Goal: Task Accomplishment & Management: Manage account settings

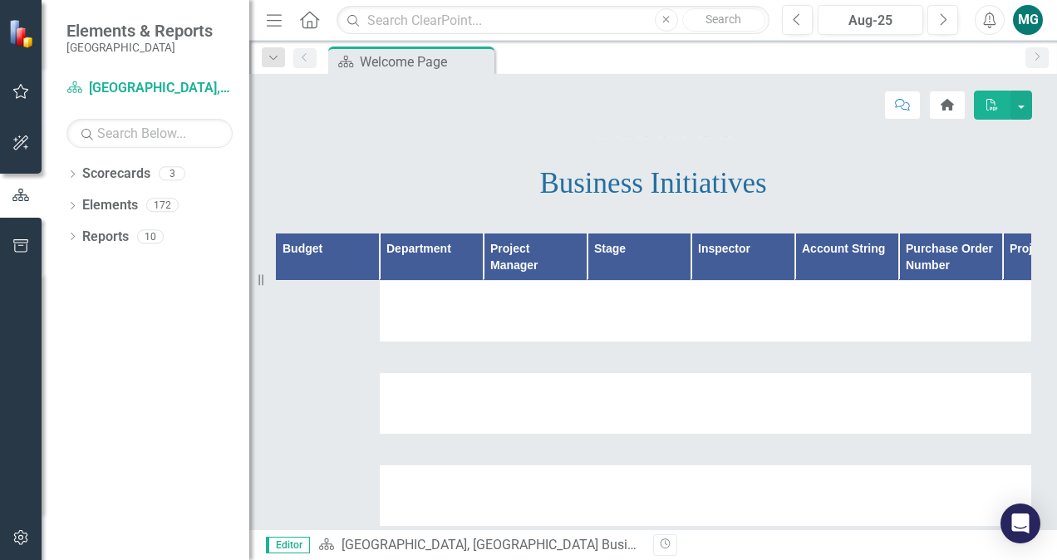
scroll to position [181, 0]
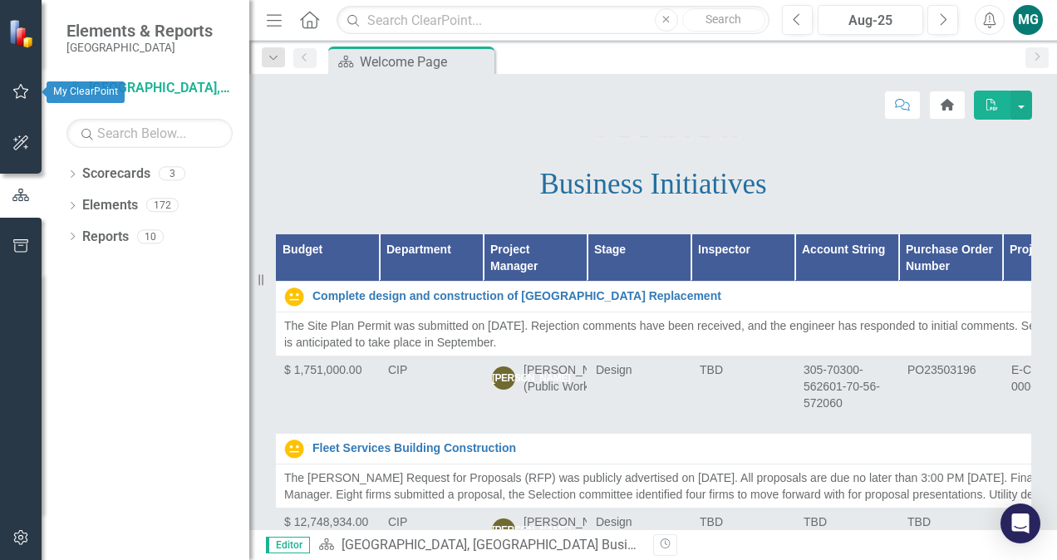
click at [13, 93] on icon "button" at bounding box center [20, 91] width 17 height 13
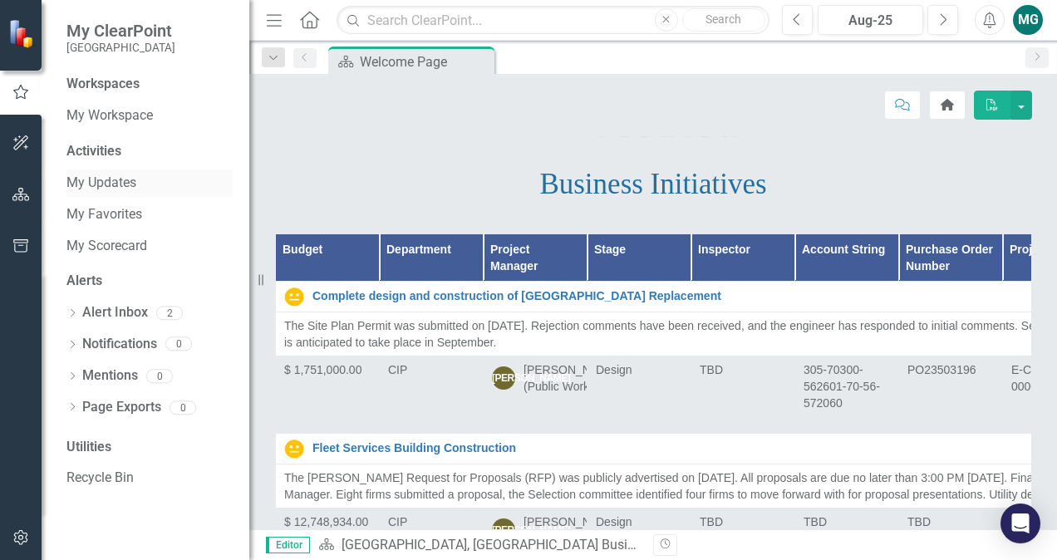
click at [130, 179] on link "My Updates" at bounding box center [149, 183] width 166 height 19
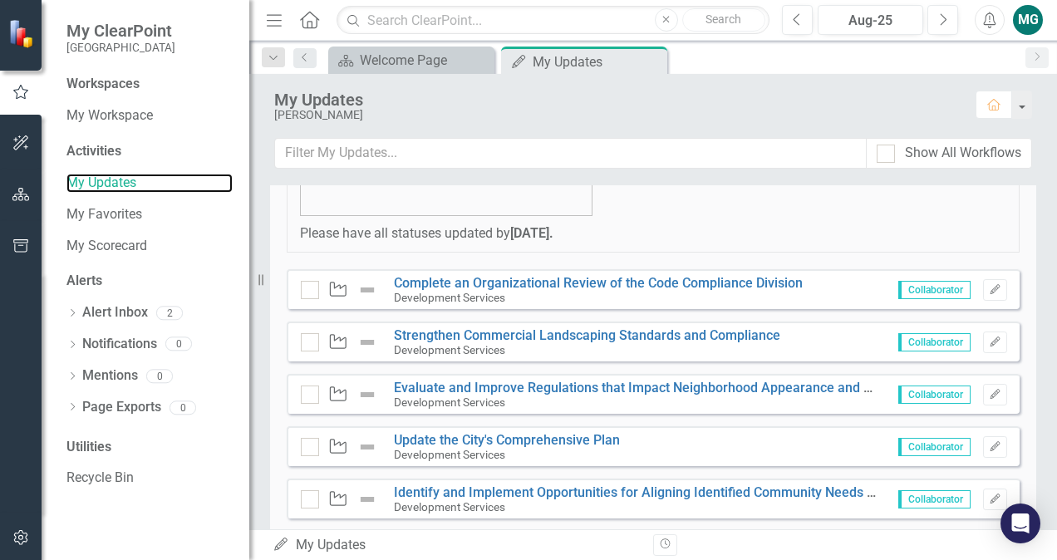
scroll to position [296, 0]
click at [989, 339] on icon "button" at bounding box center [994, 341] width 10 height 10
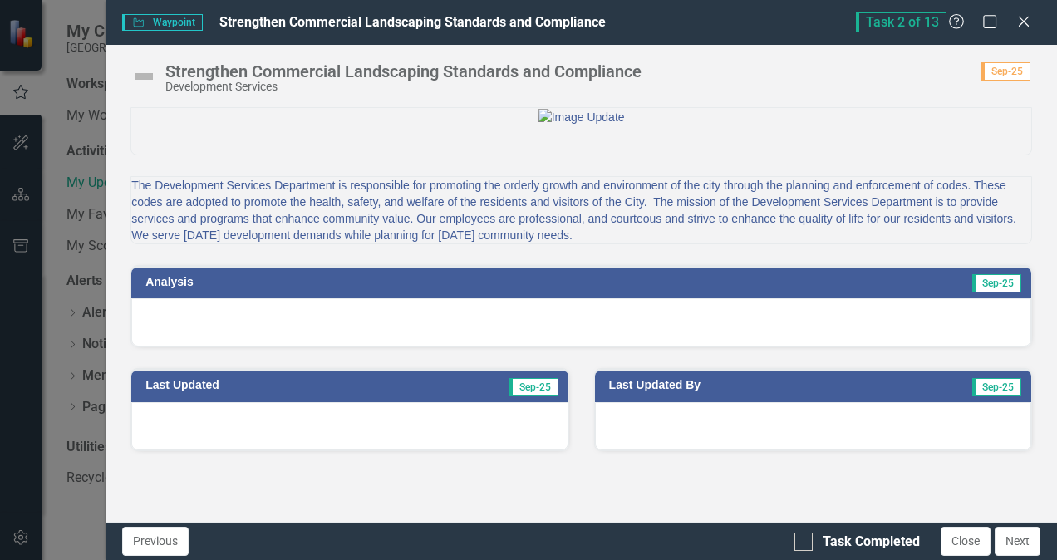
scroll to position [29, 0]
click at [804, 545] on div at bounding box center [803, 541] width 18 height 18
click at [804, 543] on input "Task Completed" at bounding box center [799, 537] width 11 height 11
checkbox input "true"
click at [957, 533] on button "Close" at bounding box center [965, 541] width 50 height 29
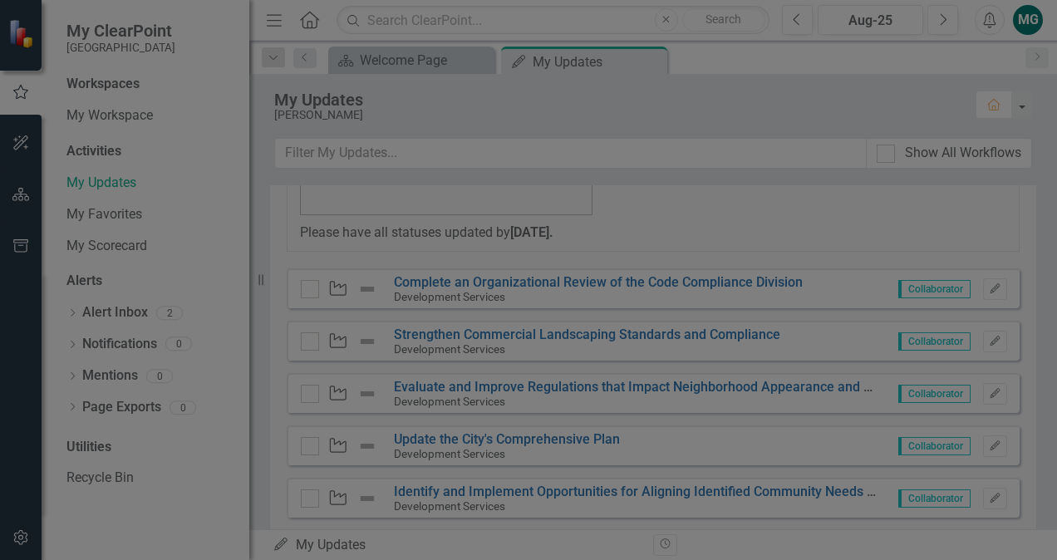
checkbox input "true"
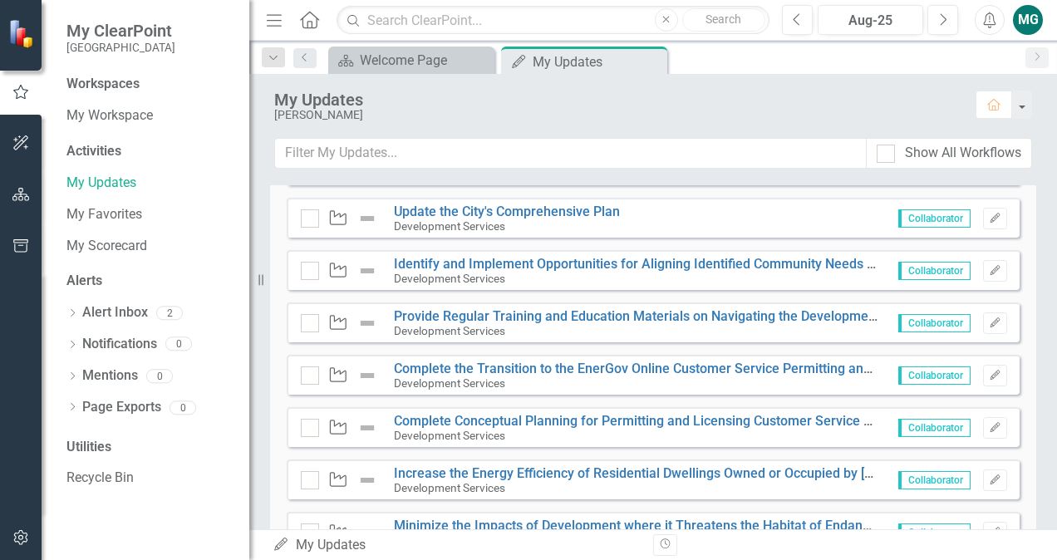
scroll to position [749, 0]
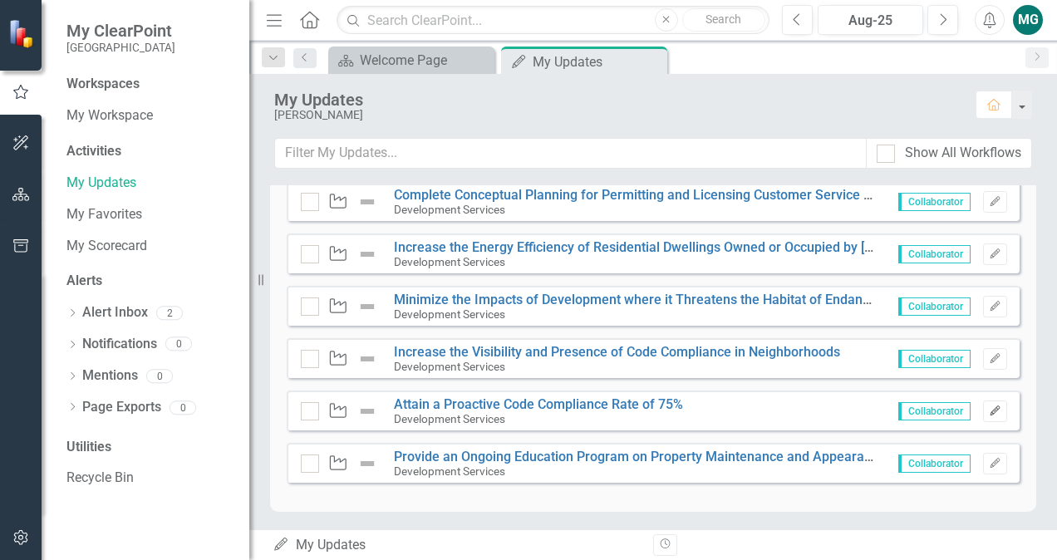
click at [988, 412] on icon "Edit" at bounding box center [994, 411] width 12 height 10
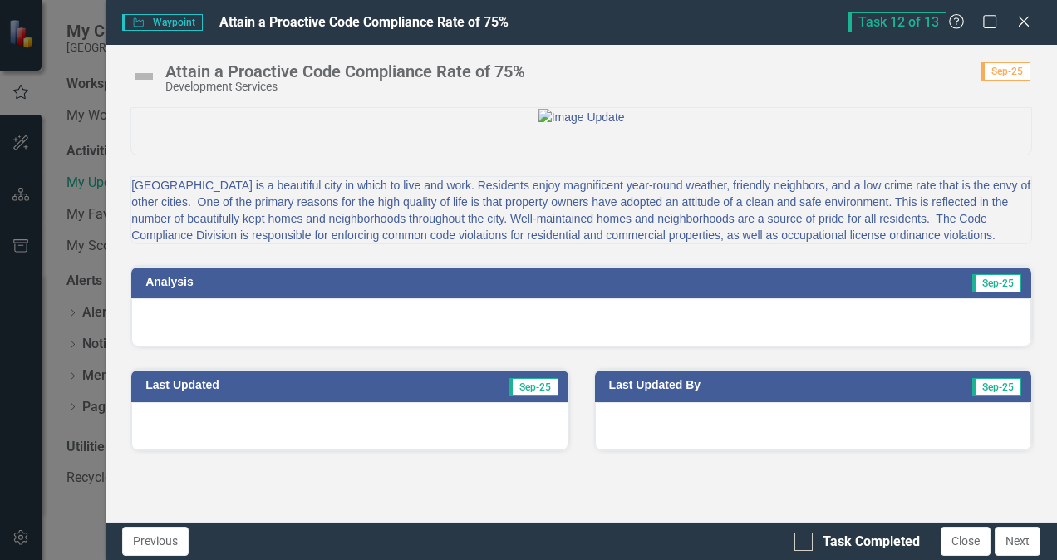
scroll to position [29, 0]
click at [801, 545] on div at bounding box center [803, 541] width 18 height 18
click at [801, 543] on input "Task Completed" at bounding box center [799, 537] width 11 height 11
checkbox input "true"
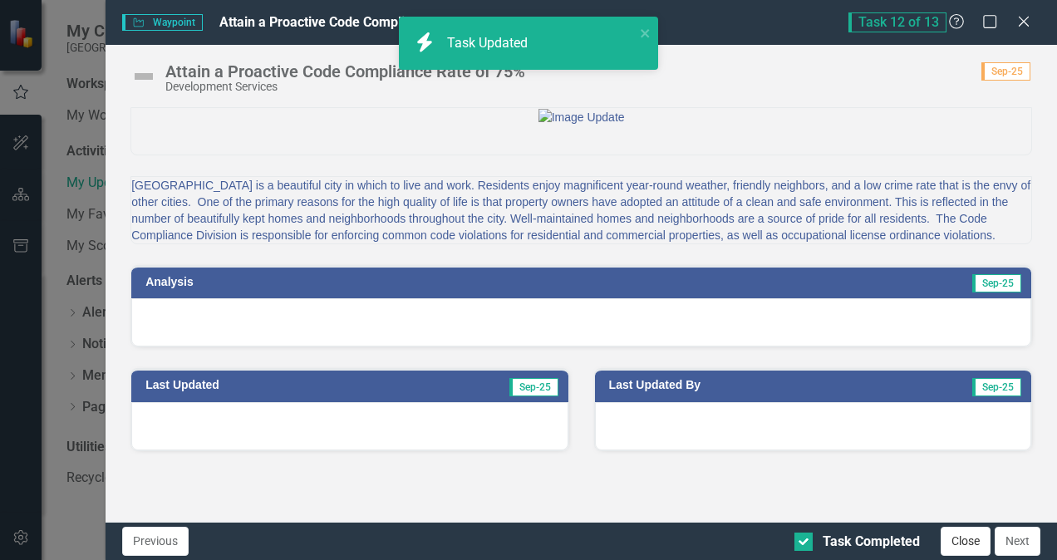
click at [960, 545] on button "Close" at bounding box center [965, 541] width 50 height 29
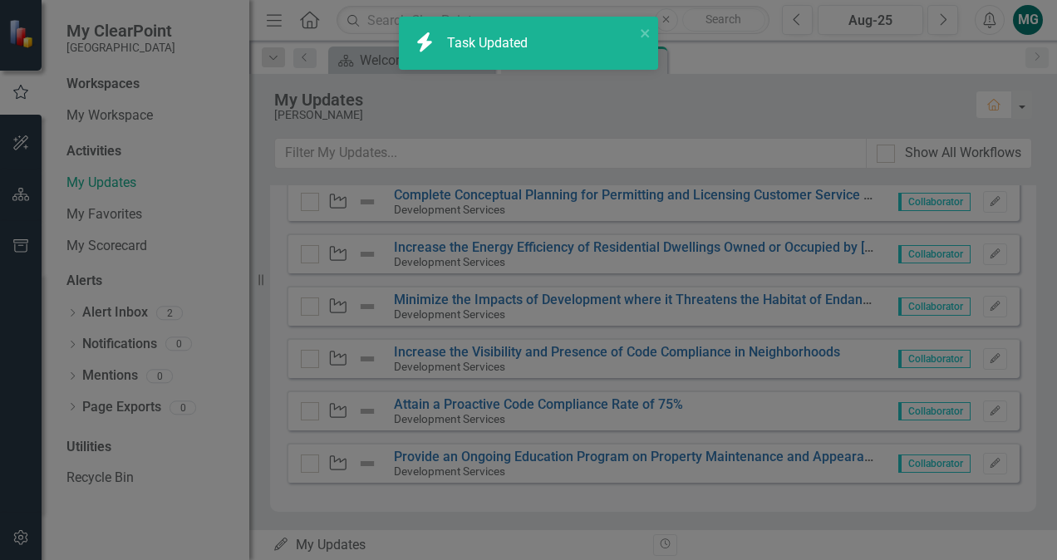
checkbox input "true"
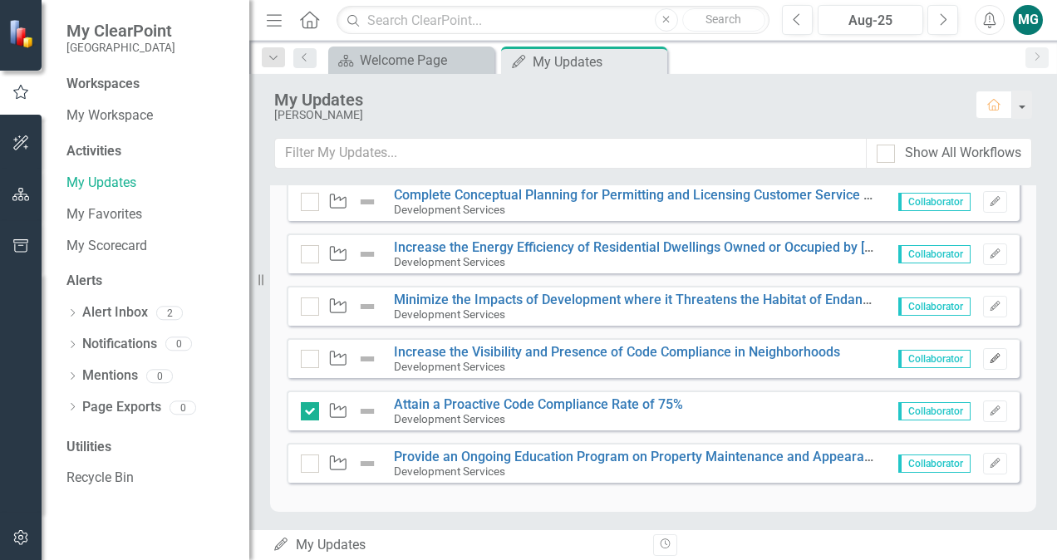
click at [988, 356] on icon "Edit" at bounding box center [994, 359] width 12 height 10
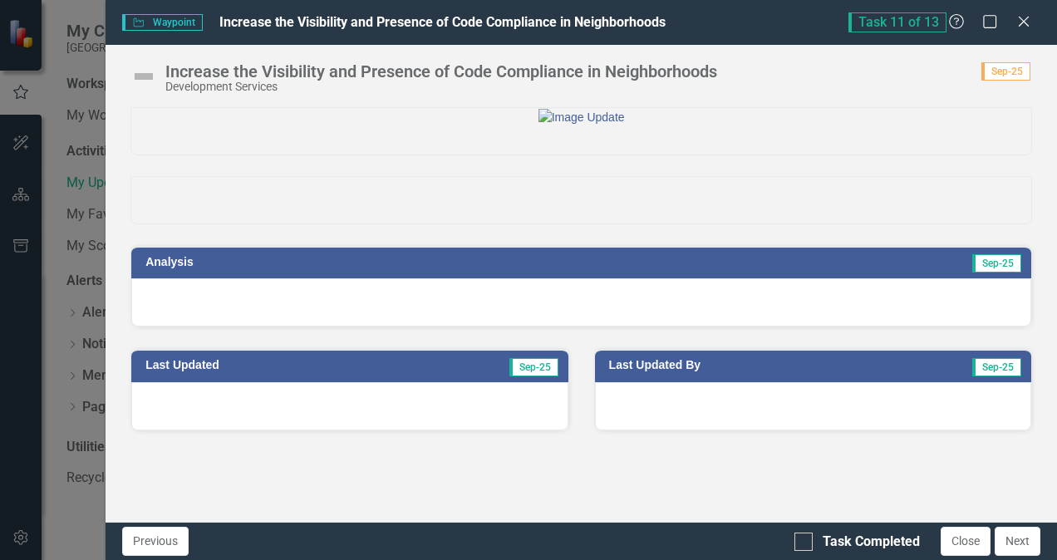
scroll to position [10, 0]
click at [706, 371] on h3 "Last Updated By" at bounding box center [742, 365] width 267 height 12
click at [763, 380] on td "Last Updated By" at bounding box center [742, 367] width 267 height 25
click at [545, 326] on div at bounding box center [581, 302] width 900 height 48
click at [390, 380] on td "Sep-25" at bounding box center [474, 367] width 169 height 25
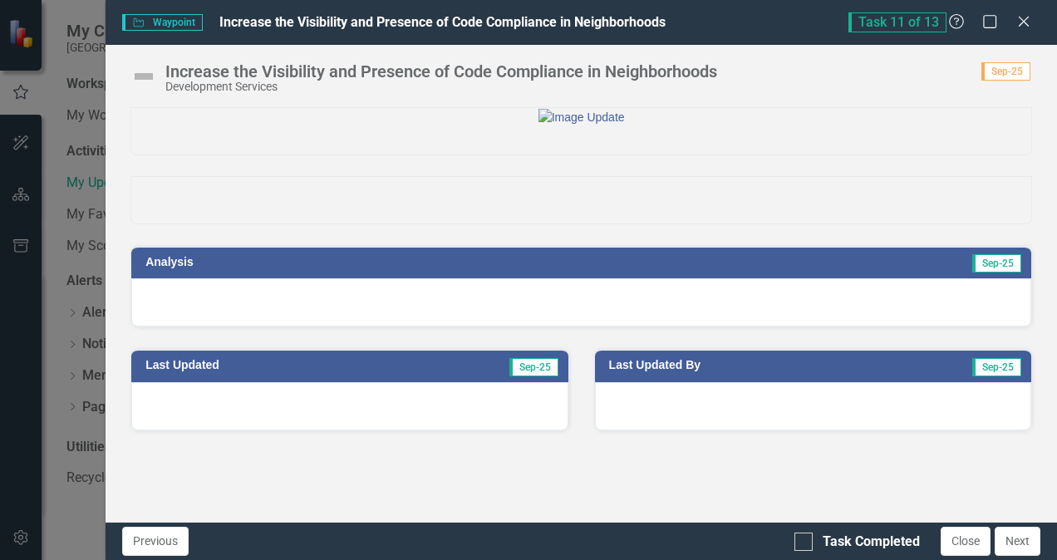
click at [894, 380] on td "Sep-25" at bounding box center [949, 367] width 147 height 25
click at [445, 430] on div at bounding box center [349, 406] width 436 height 48
drag, startPoint x: 388, startPoint y: 377, endPoint x: 333, endPoint y: 338, distance: 67.3
click at [333, 268] on h3 "Analysis" at bounding box center [358, 262] width 426 height 12
click at [954, 541] on button "Close" at bounding box center [965, 541] width 50 height 29
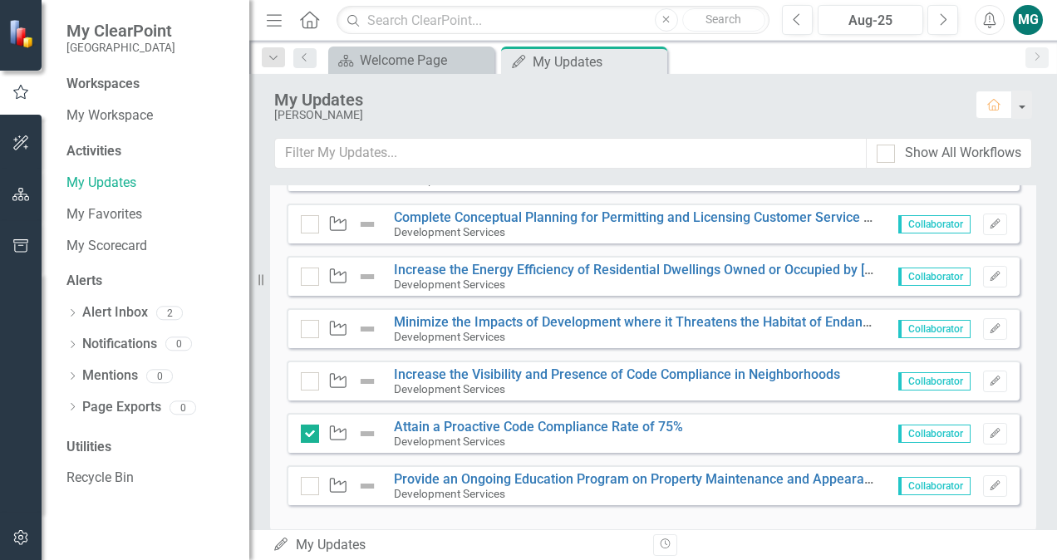
scroll to position [749, 0]
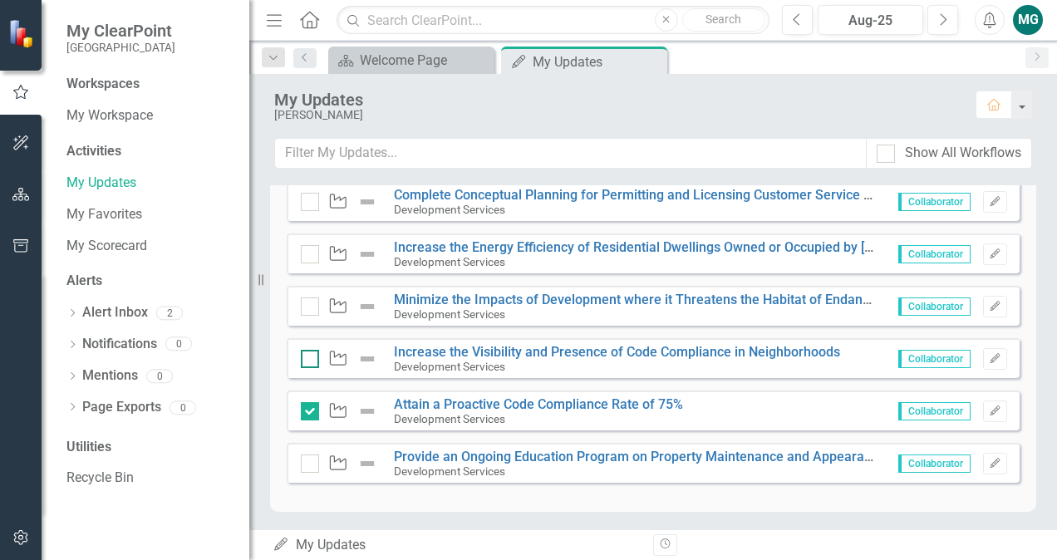
click at [310, 361] on div at bounding box center [310, 359] width 18 height 18
click at [310, 361] on input "checkbox" at bounding box center [306, 355] width 11 height 11
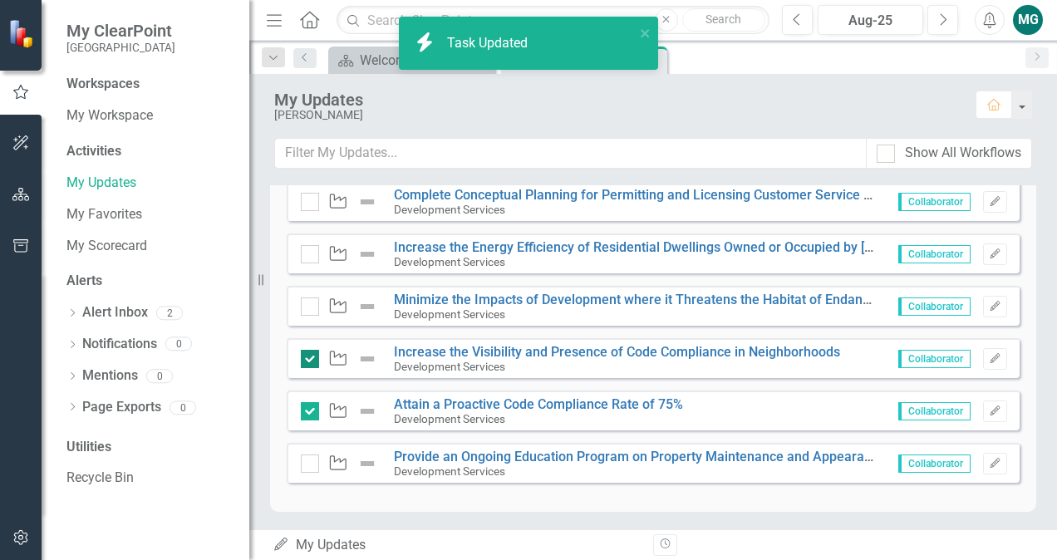
click at [310, 361] on div at bounding box center [310, 359] width 18 height 18
click at [310, 361] on input "checkbox" at bounding box center [306, 355] width 11 height 11
checkbox input "false"
click at [331, 359] on icon at bounding box center [338, 358] width 17 height 15
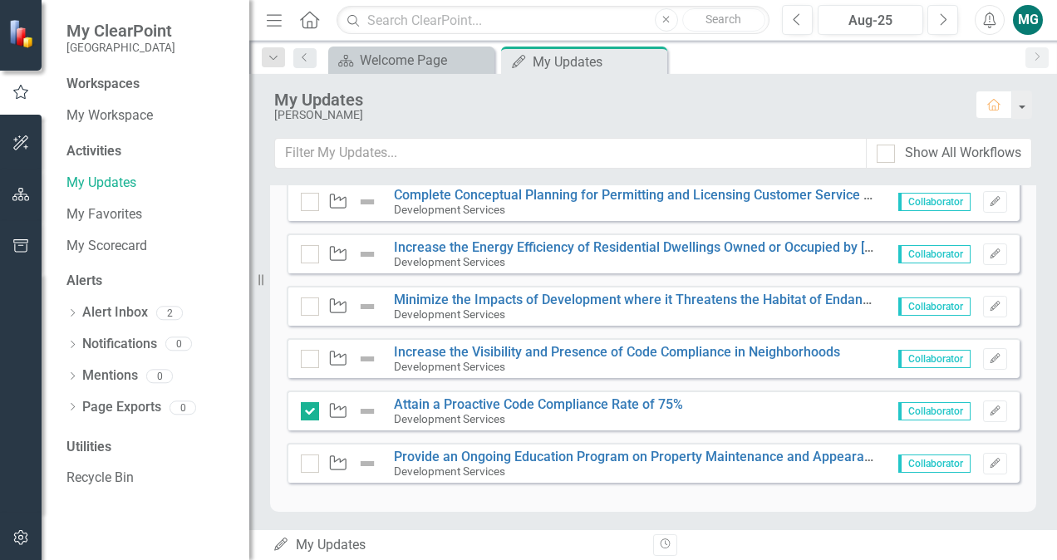
click at [341, 358] on icon "Waypoint" at bounding box center [338, 358] width 22 height 17
click at [359, 356] on img at bounding box center [367, 359] width 20 height 20
click at [988, 354] on icon "Edit" at bounding box center [994, 359] width 12 height 10
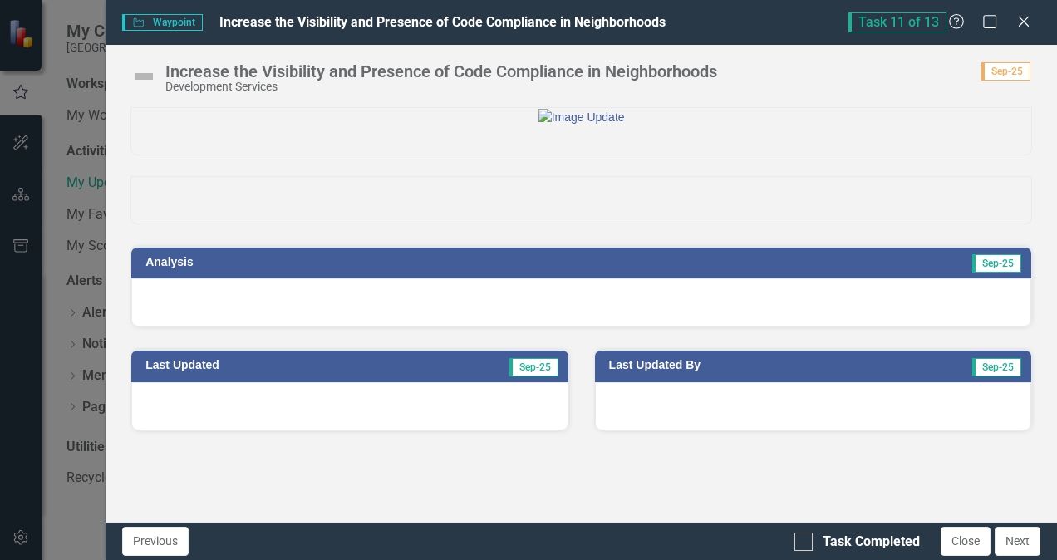
scroll to position [10, 0]
click at [581, 420] on div "Last Updated By Sep-25" at bounding box center [812, 378] width 463 height 103
click at [537, 376] on span "Sep-25" at bounding box center [533, 367] width 49 height 18
click at [791, 430] on div at bounding box center [813, 406] width 436 height 48
click at [958, 380] on td "Sep-25" at bounding box center [949, 367] width 147 height 25
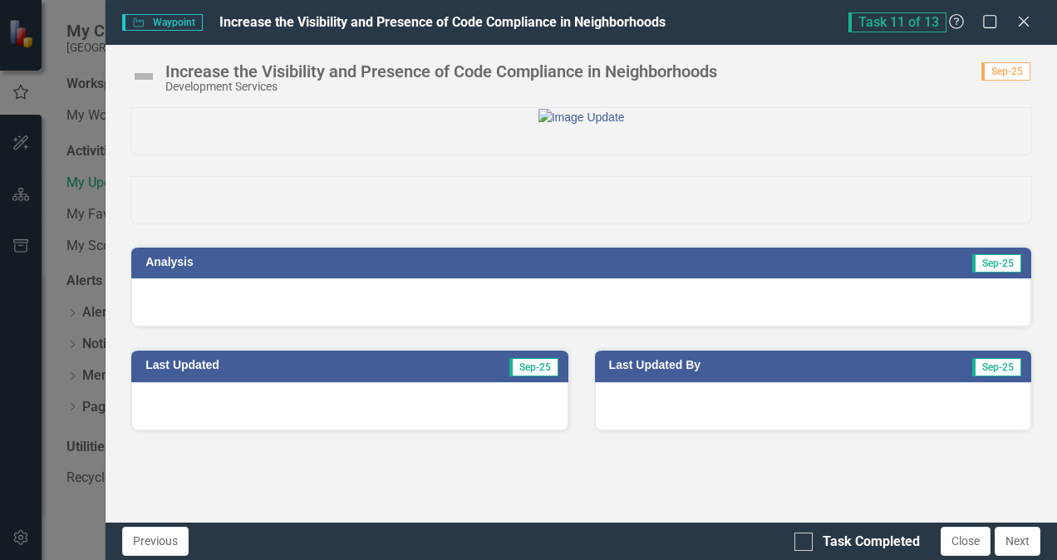
click at [959, 326] on div at bounding box center [581, 302] width 900 height 48
click at [979, 272] on span "Sep-25" at bounding box center [996, 263] width 49 height 18
click at [969, 549] on button "Close" at bounding box center [965, 541] width 50 height 29
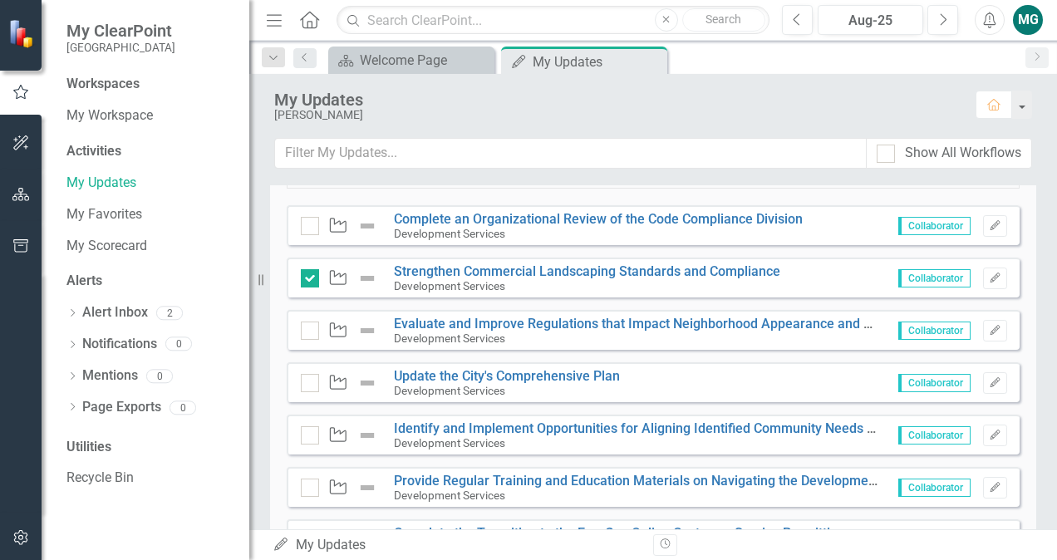
scroll to position [365, 0]
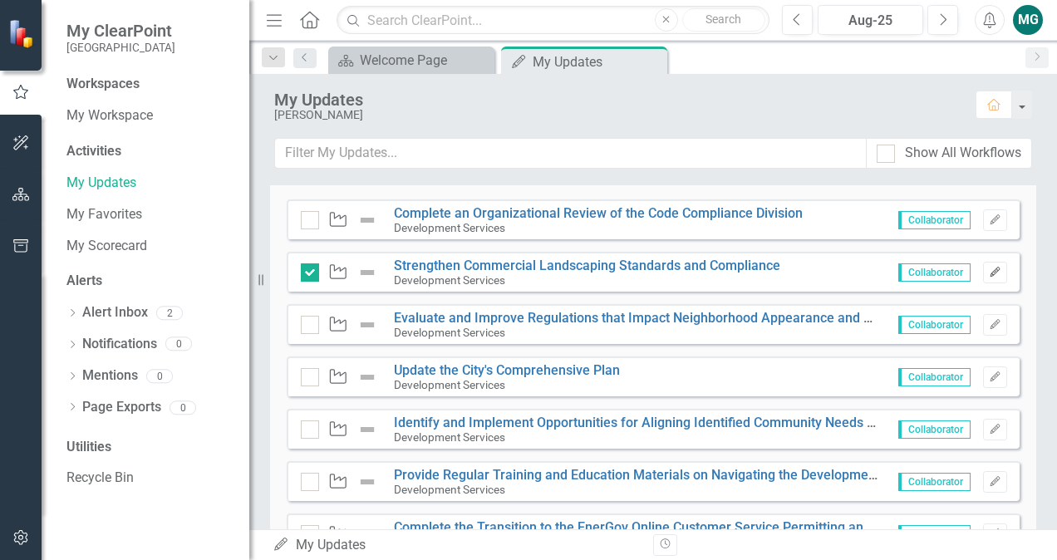
click at [988, 272] on icon "Edit" at bounding box center [994, 272] width 12 height 10
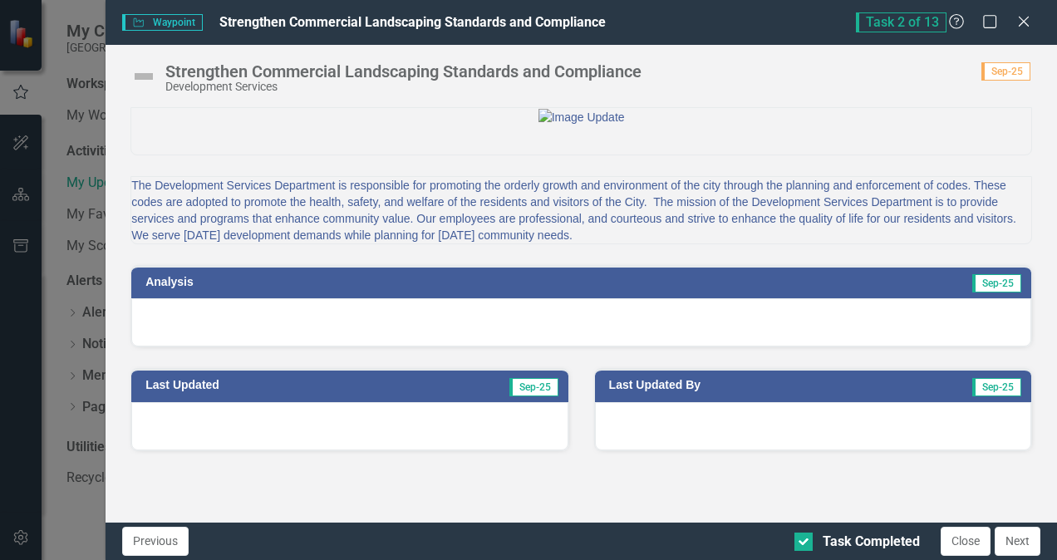
click at [529, 346] on div at bounding box center [581, 322] width 900 height 48
click at [396, 288] on h3 "Analysis" at bounding box center [358, 282] width 426 height 12
click at [175, 288] on h3 "Analysis" at bounding box center [358, 282] width 426 height 12
drag, startPoint x: 186, startPoint y: 402, endPoint x: 229, endPoint y: 405, distance: 43.3
click at [229, 346] on div at bounding box center [581, 322] width 900 height 48
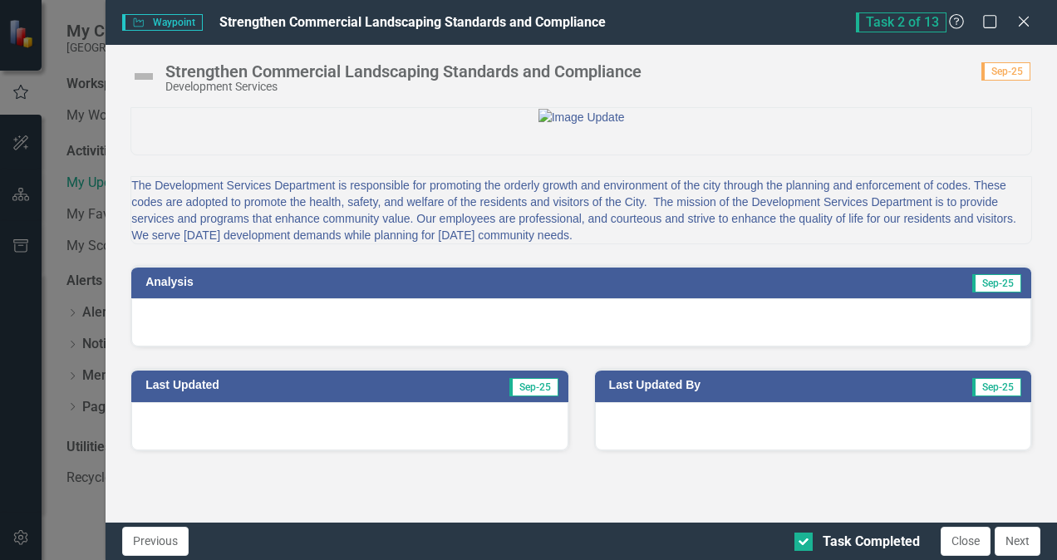
drag, startPoint x: 229, startPoint y: 405, endPoint x: 759, endPoint y: 375, distance: 530.8
click at [759, 297] on td "Sep-25" at bounding box center [796, 284] width 451 height 25
click at [985, 292] on span "Sep-25" at bounding box center [996, 283] width 49 height 18
click at [666, 400] on td "Last Updated By" at bounding box center [742, 387] width 267 height 25
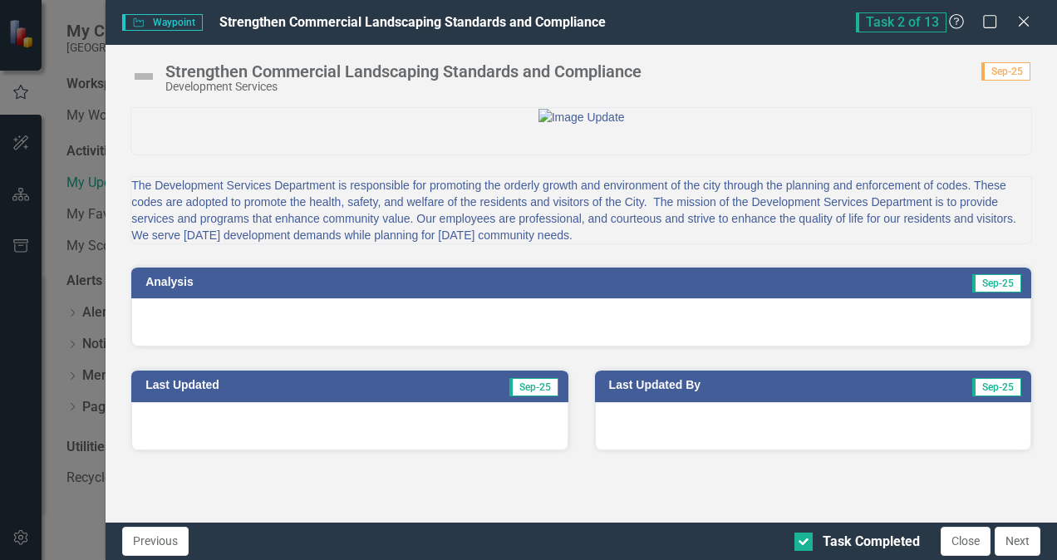
click at [666, 400] on td "Last Updated By" at bounding box center [742, 387] width 267 height 25
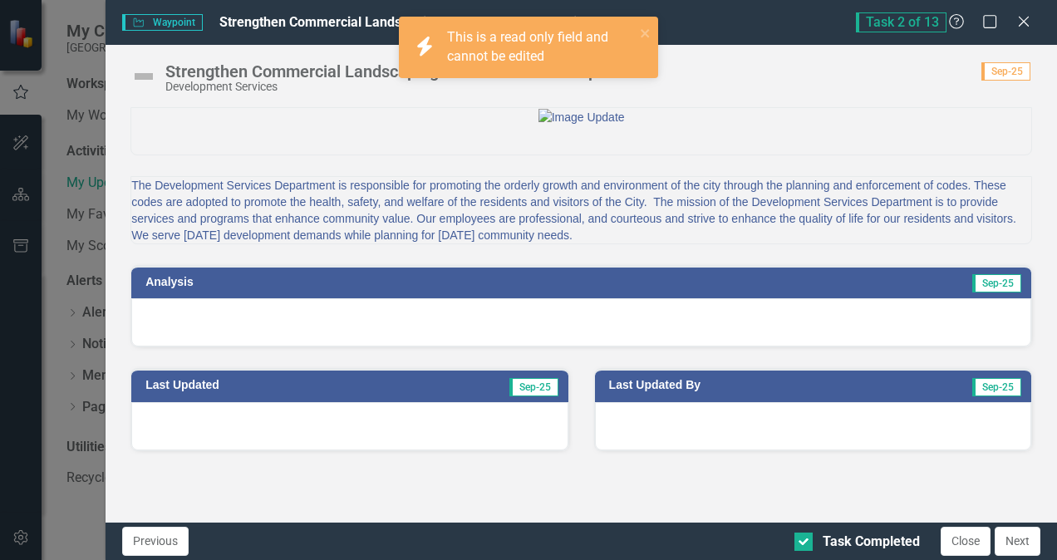
click at [658, 297] on td "Sep-25" at bounding box center [796, 284] width 451 height 25
drag, startPoint x: 658, startPoint y: 349, endPoint x: 208, endPoint y: 150, distance: 491.3
click at [208, 150] on div "The Development Services Department is responsible for promoting the orderly gr…" at bounding box center [581, 216] width 926 height 261
click at [141, 73] on img at bounding box center [143, 76] width 27 height 27
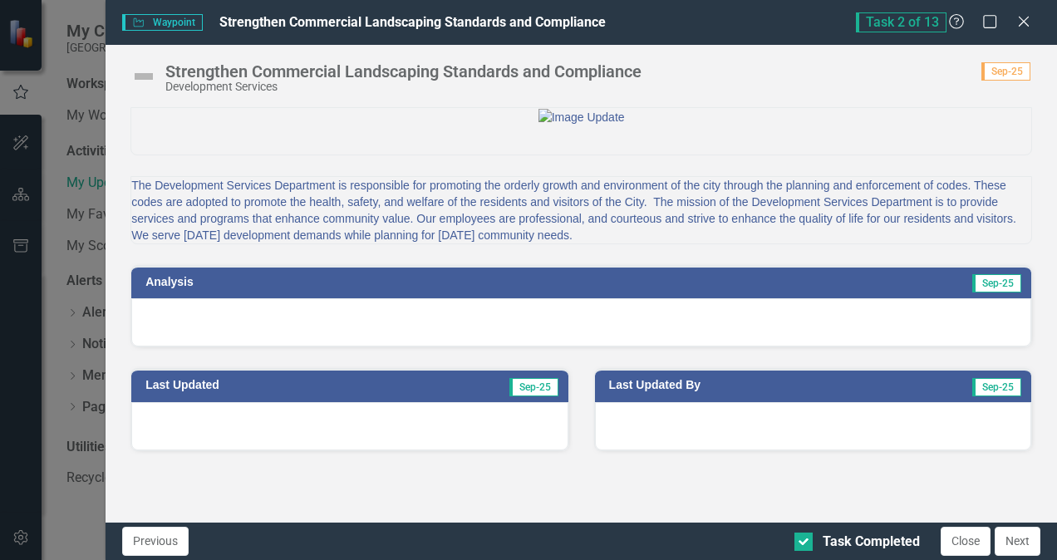
click at [1032, 24] on div "Task 2 of 13 Help Maximize Close" at bounding box center [948, 22] width 184 height 20
click at [1016, 23] on icon "Close" at bounding box center [1023, 21] width 21 height 16
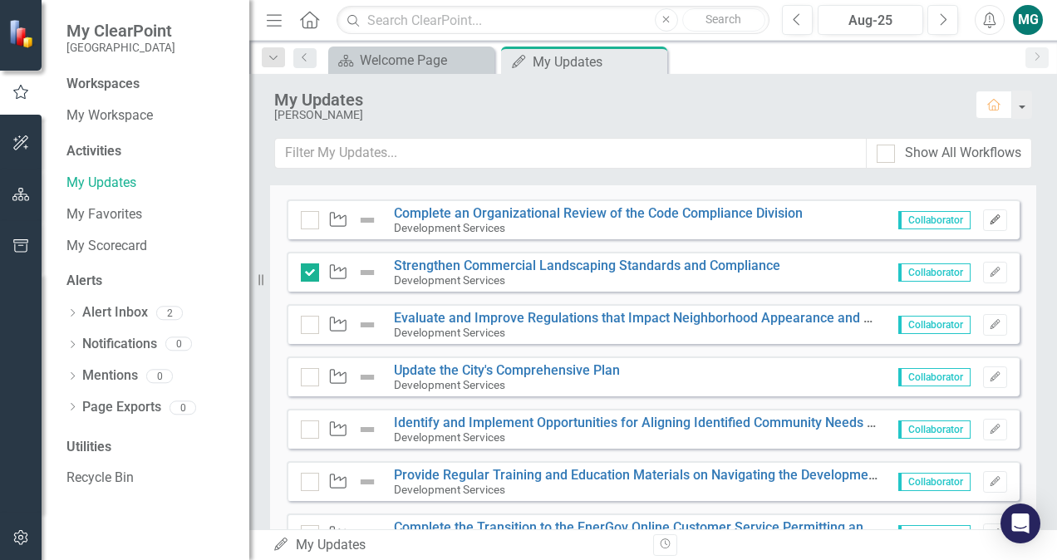
click at [989, 219] on icon "button" at bounding box center [994, 219] width 10 height 10
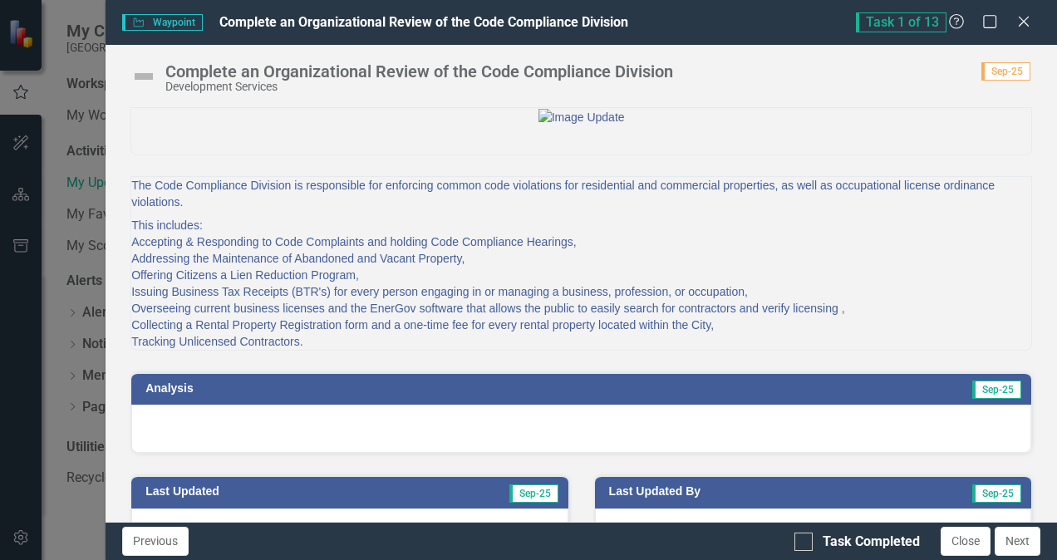
scroll to position [135, 0]
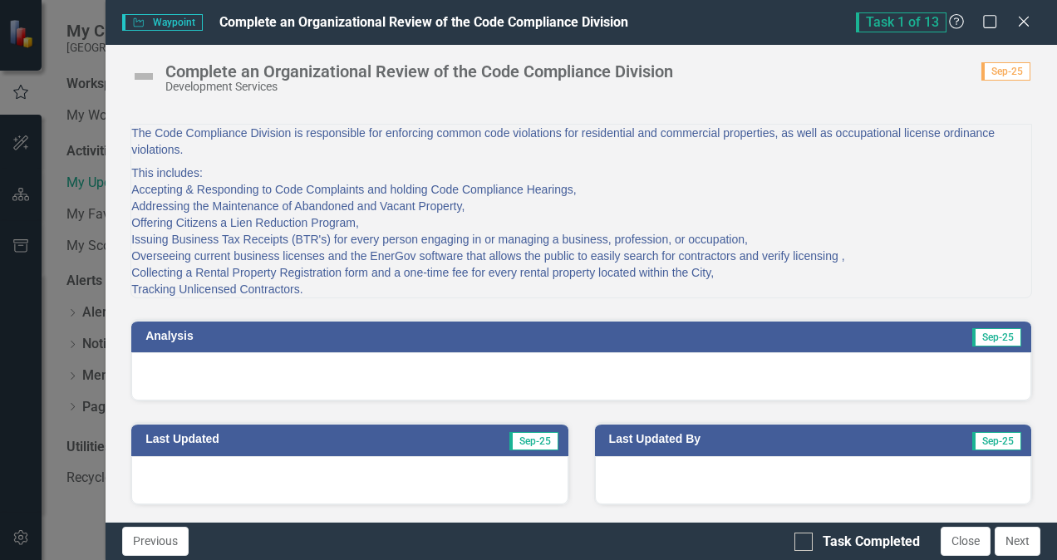
click at [696, 342] on td "Sep-25" at bounding box center [796, 338] width 451 height 25
click at [596, 384] on div at bounding box center [581, 376] width 900 height 48
click at [194, 370] on div at bounding box center [581, 376] width 900 height 48
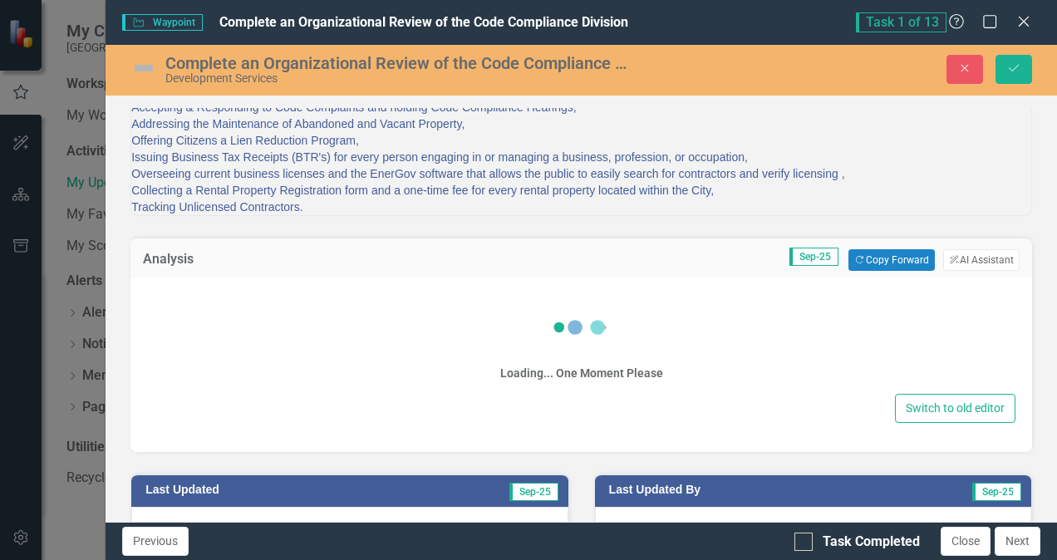
click at [194, 370] on div "Loading... One Moment Please Switch to old editor" at bounding box center [580, 364] width 901 height 174
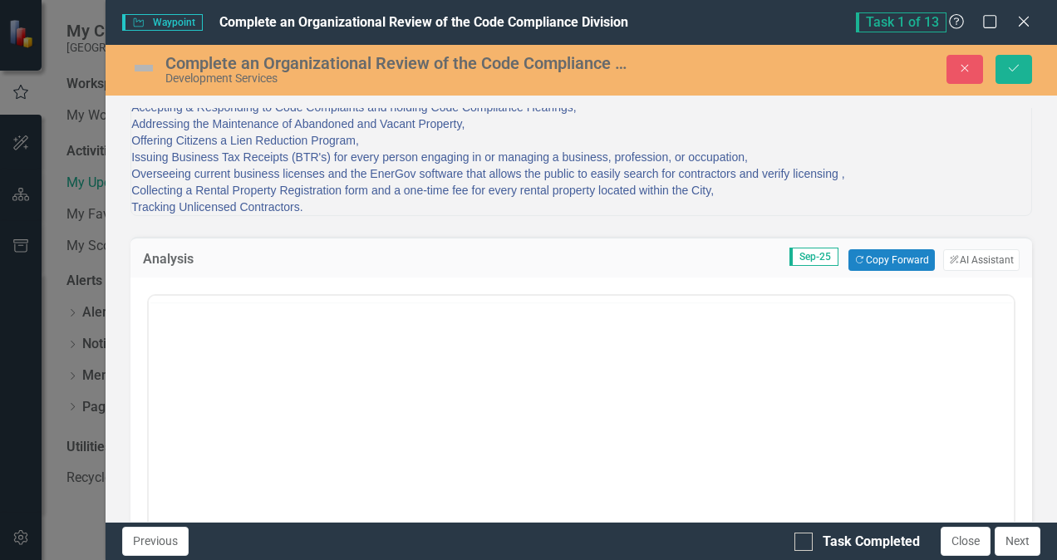
scroll to position [0, 0]
click at [955, 66] on button "Close" at bounding box center [964, 69] width 37 height 29
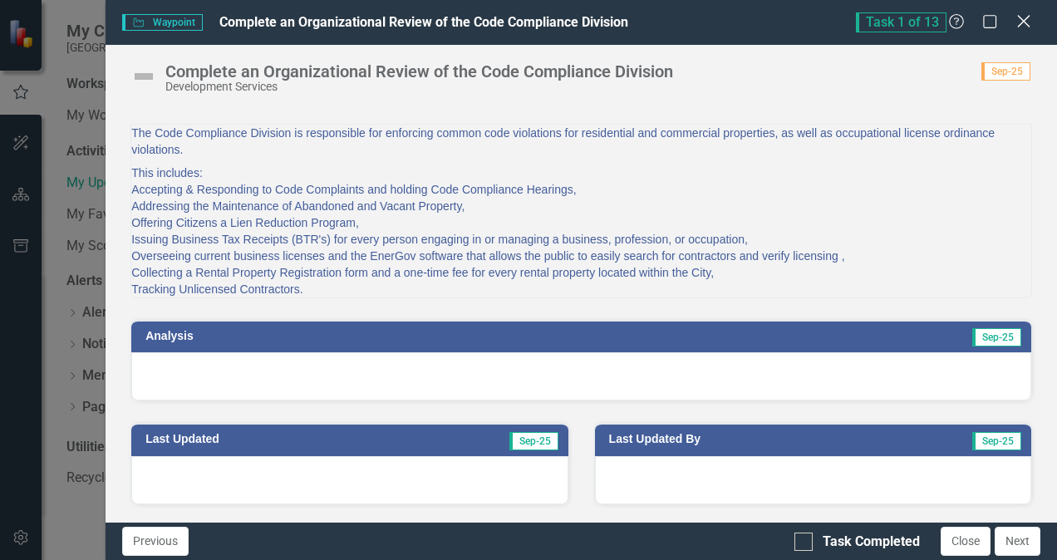
click at [1026, 17] on icon at bounding box center [1023, 21] width 12 height 12
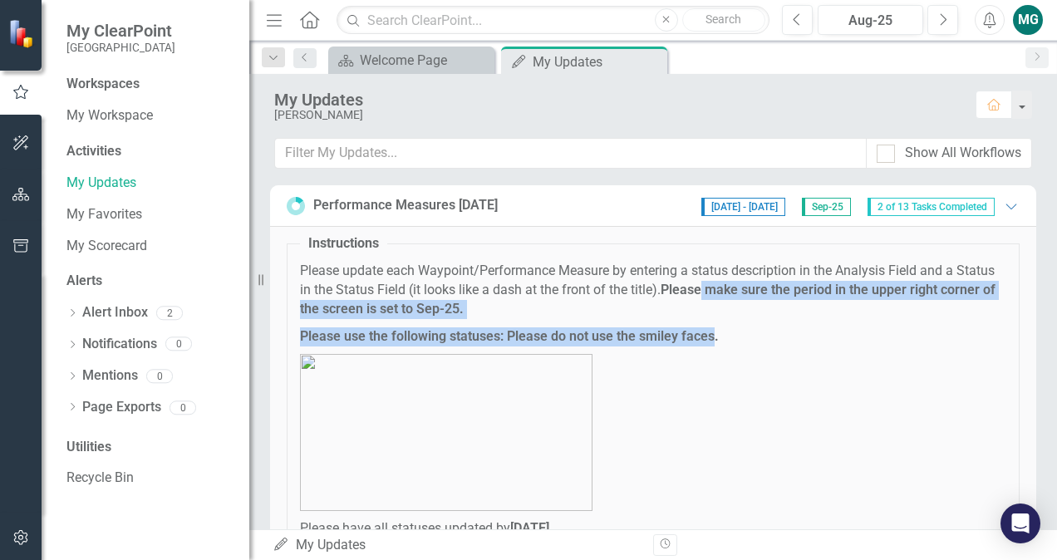
drag, startPoint x: 746, startPoint y: 294, endPoint x: 736, endPoint y: 346, distance: 52.5
click at [736, 346] on span "Please update each Waypoint/Performance Measure by entering a status descriptio…" at bounding box center [653, 400] width 706 height 277
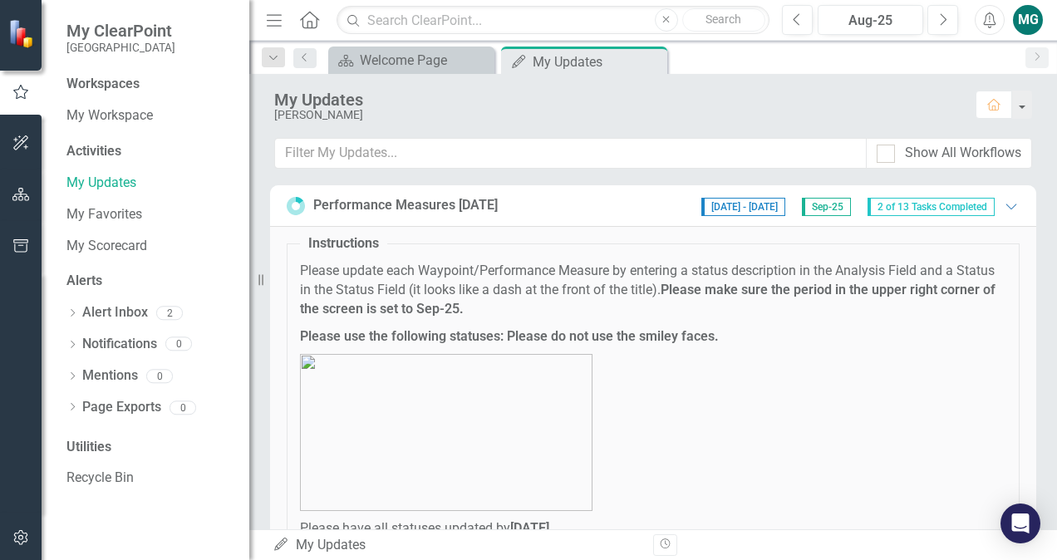
drag, startPoint x: 736, startPoint y: 346, endPoint x: 826, endPoint y: 394, distance: 101.8
click at [826, 394] on p at bounding box center [653, 432] width 706 height 157
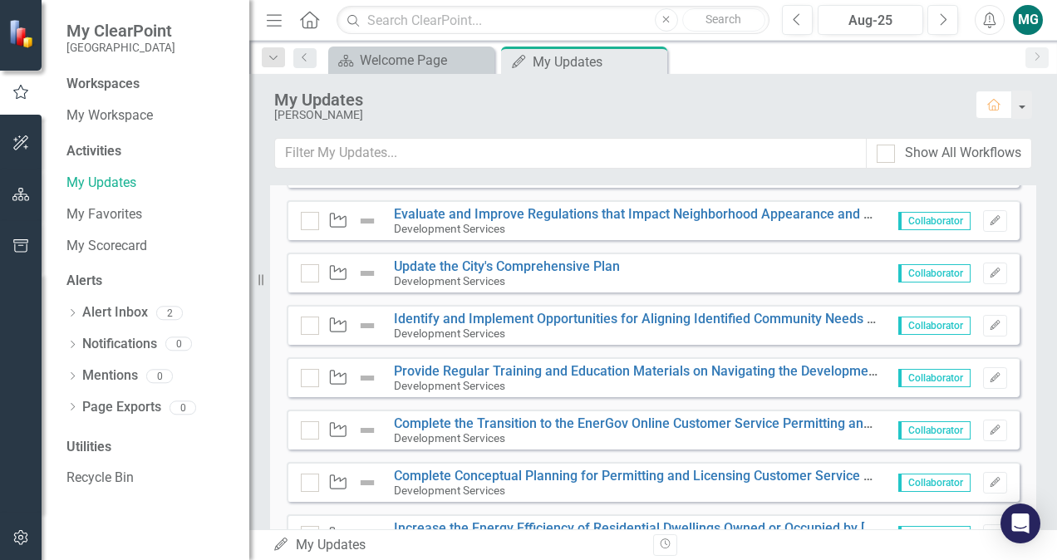
scroll to position [563, 0]
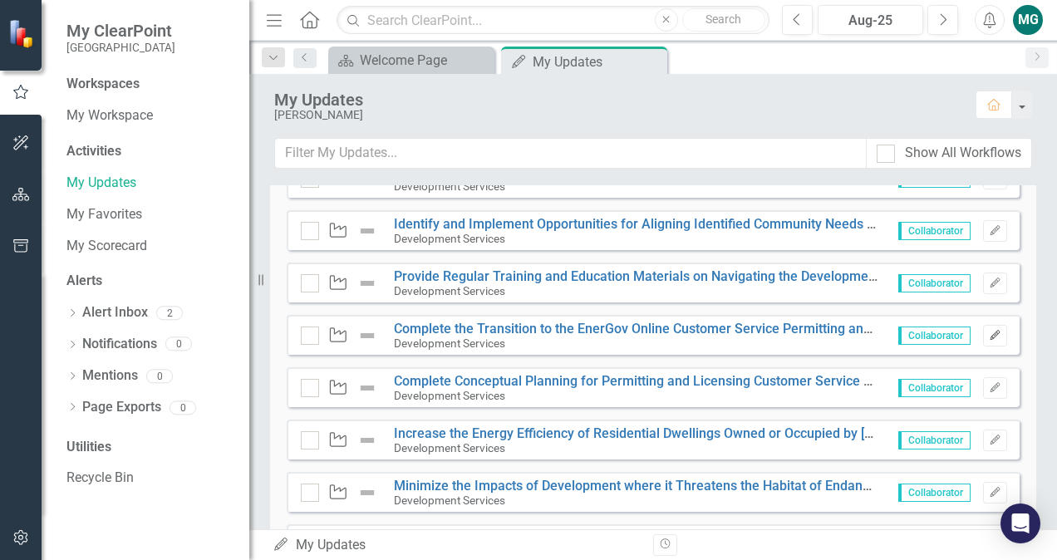
click at [983, 334] on button "Edit" at bounding box center [995, 336] width 24 height 22
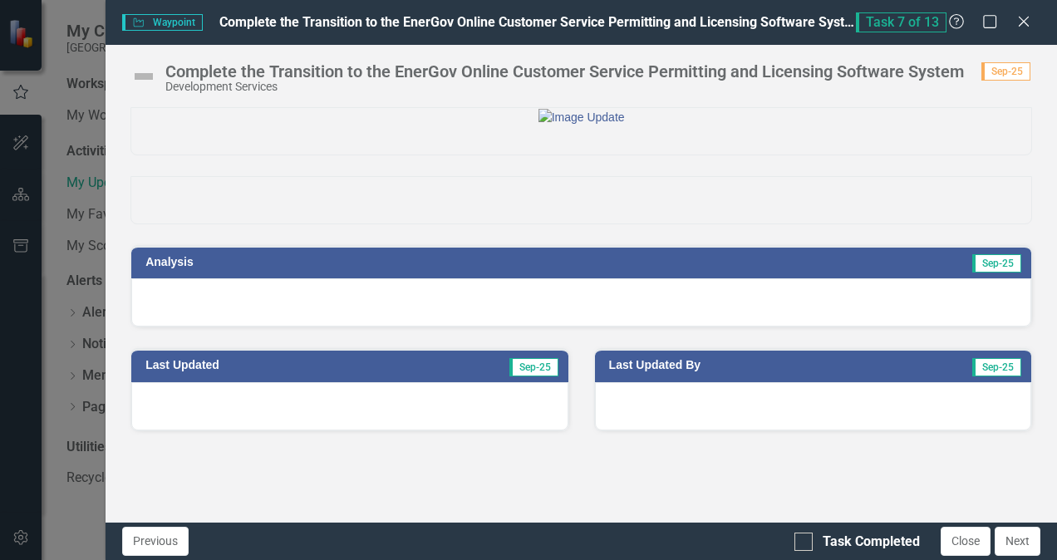
click at [146, 71] on img at bounding box center [143, 76] width 27 height 27
click at [143, 76] on img at bounding box center [143, 76] width 27 height 27
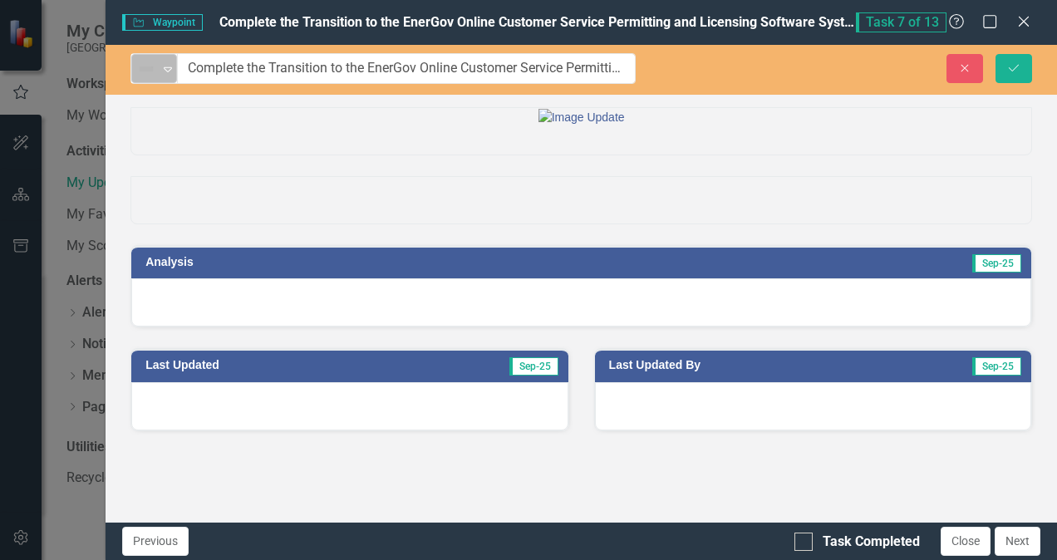
click at [168, 73] on icon "Expand" at bounding box center [167, 68] width 17 height 13
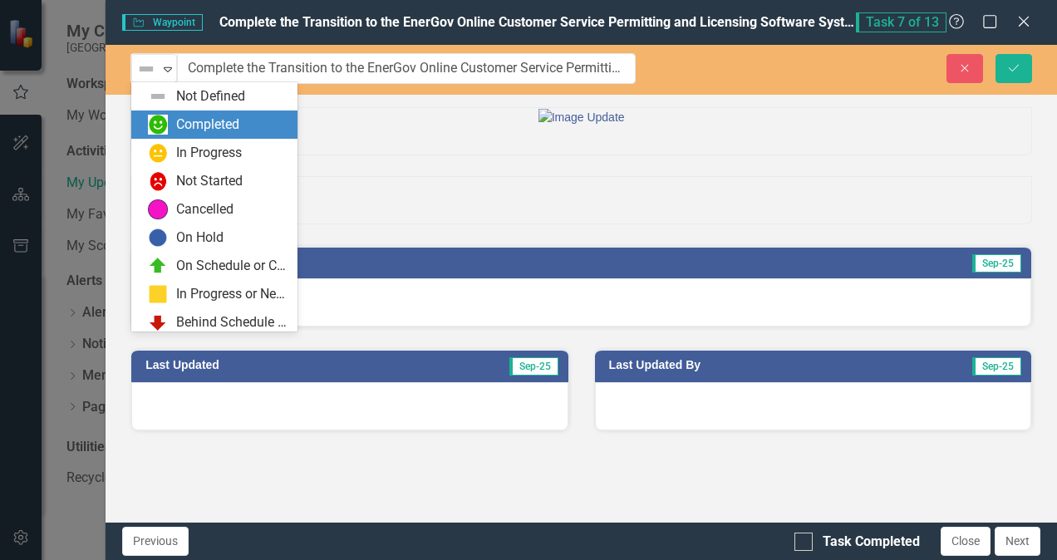
click at [218, 118] on div "Completed" at bounding box center [207, 124] width 63 height 19
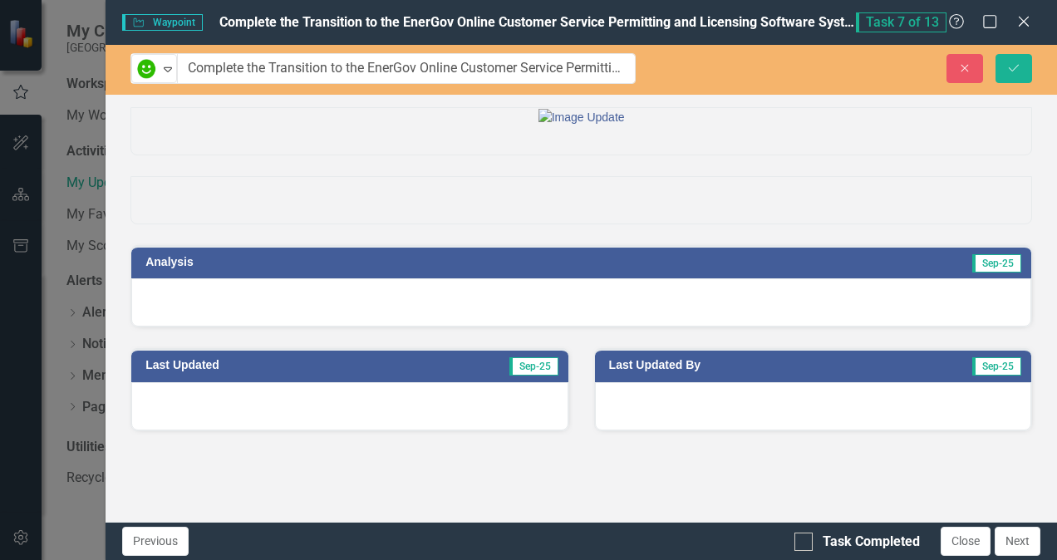
click at [305, 326] on div at bounding box center [581, 302] width 900 height 48
click at [249, 326] on div at bounding box center [581, 302] width 900 height 48
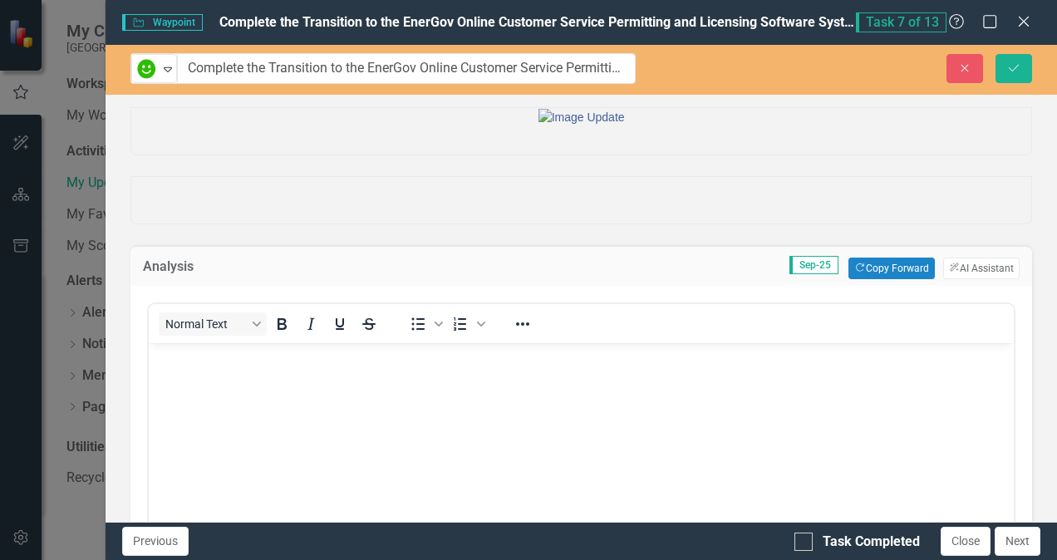
scroll to position [0, 0]
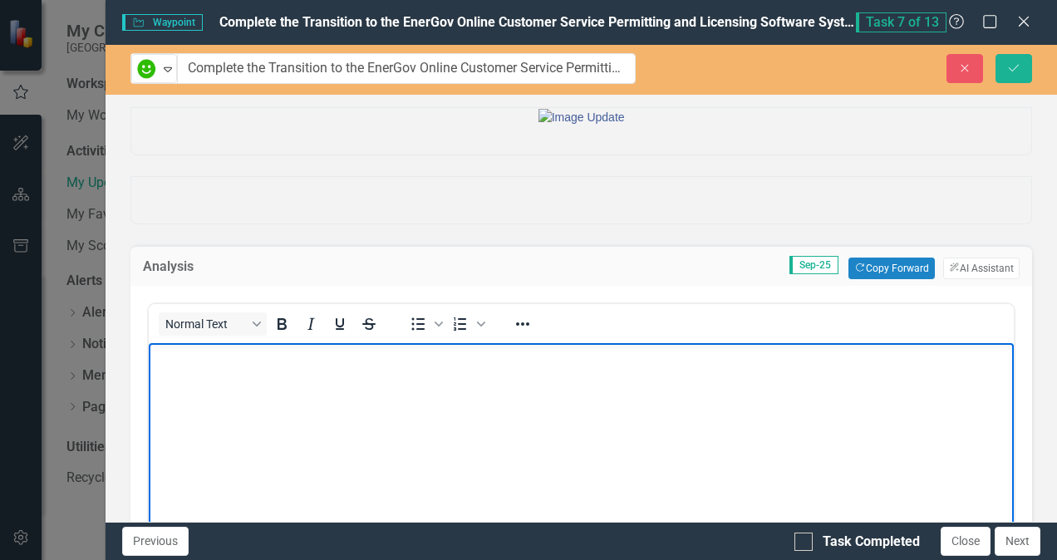
click at [242, 368] on body "Rich Text Area. Press ALT-0 for help." at bounding box center [581, 466] width 865 height 249
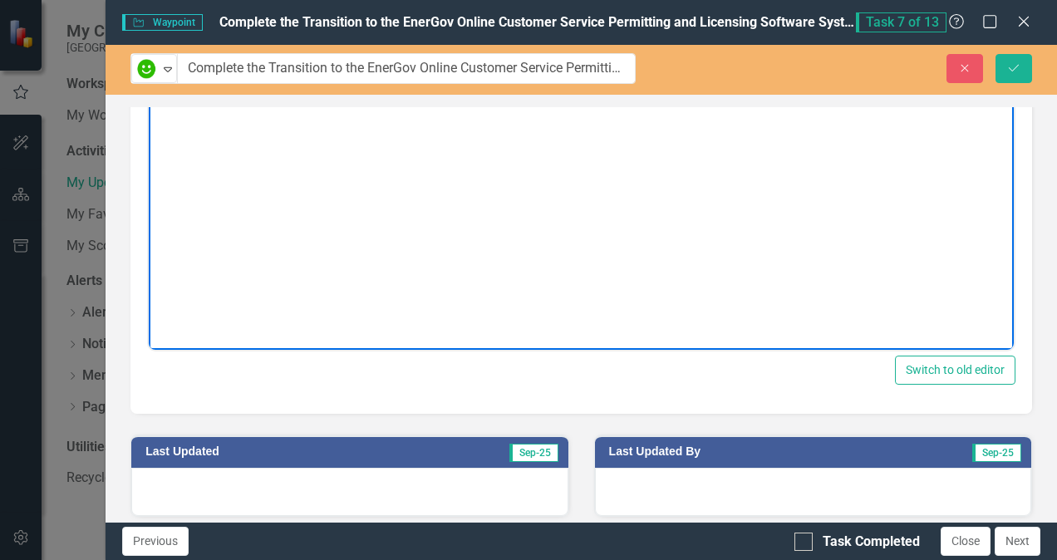
scroll to position [219, 0]
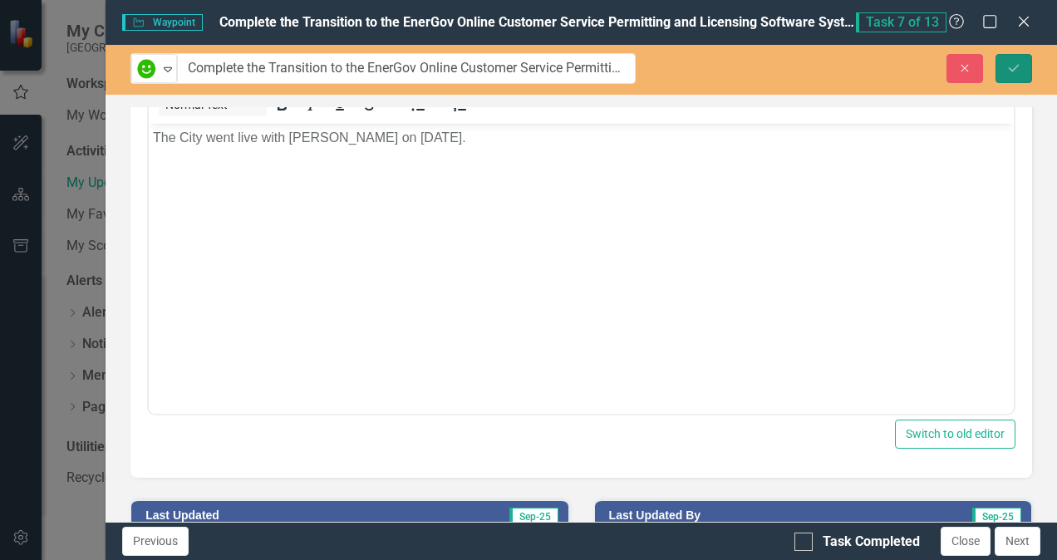
click at [1012, 65] on icon "Save" at bounding box center [1013, 68] width 15 height 12
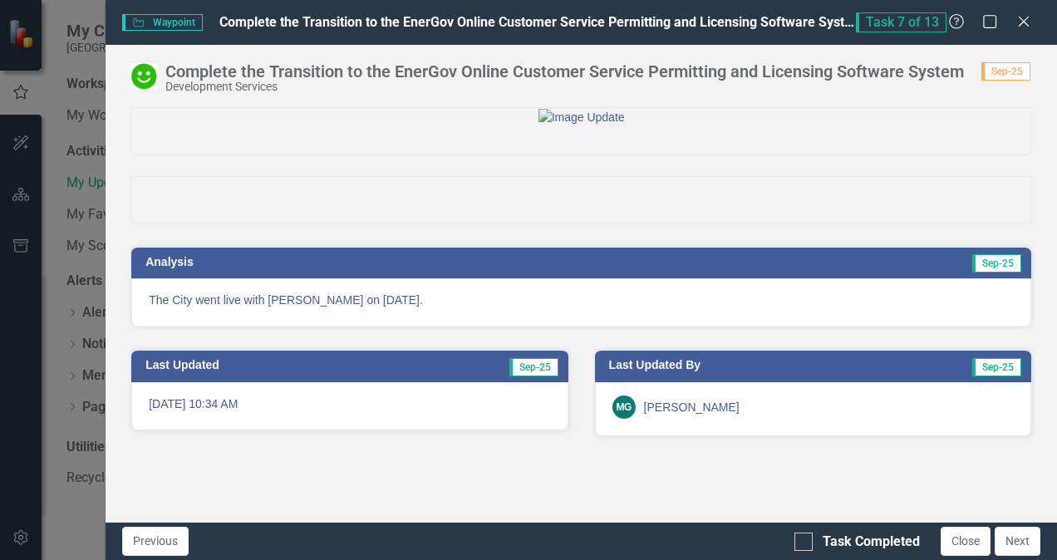
scroll to position [0, 0]
click at [1028, 20] on icon "Close" at bounding box center [1023, 21] width 21 height 16
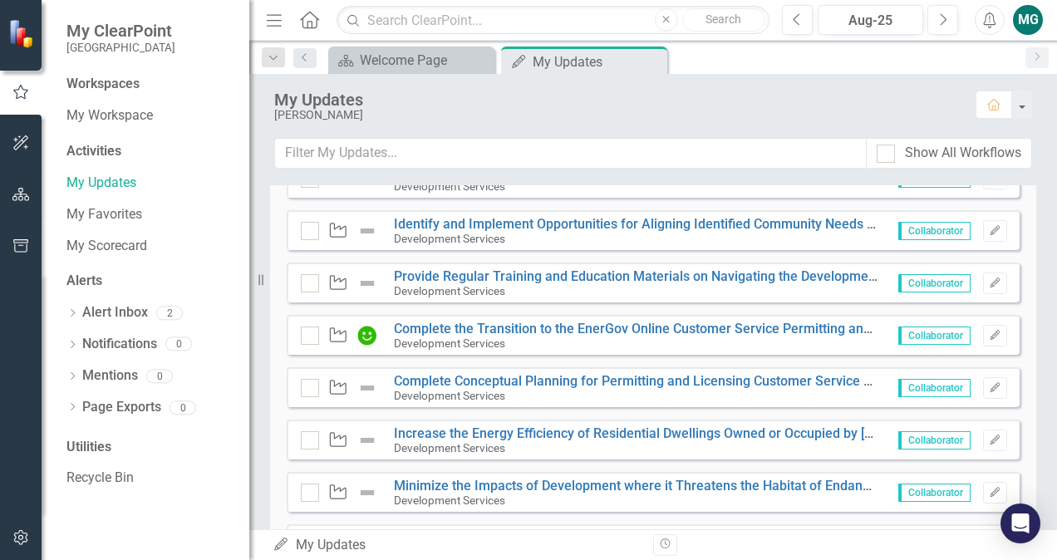
scroll to position [749, 0]
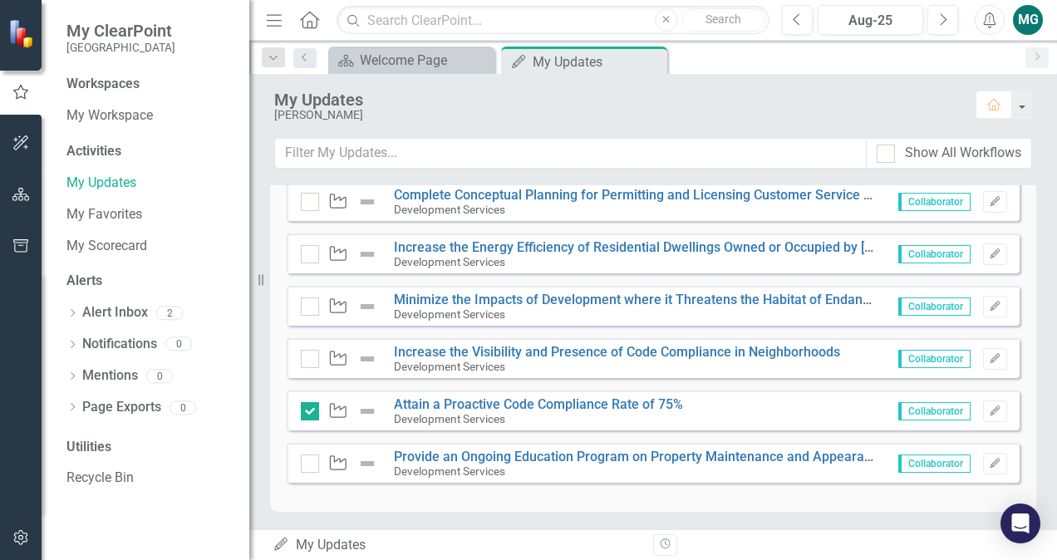
click at [364, 407] on img at bounding box center [367, 411] width 20 height 20
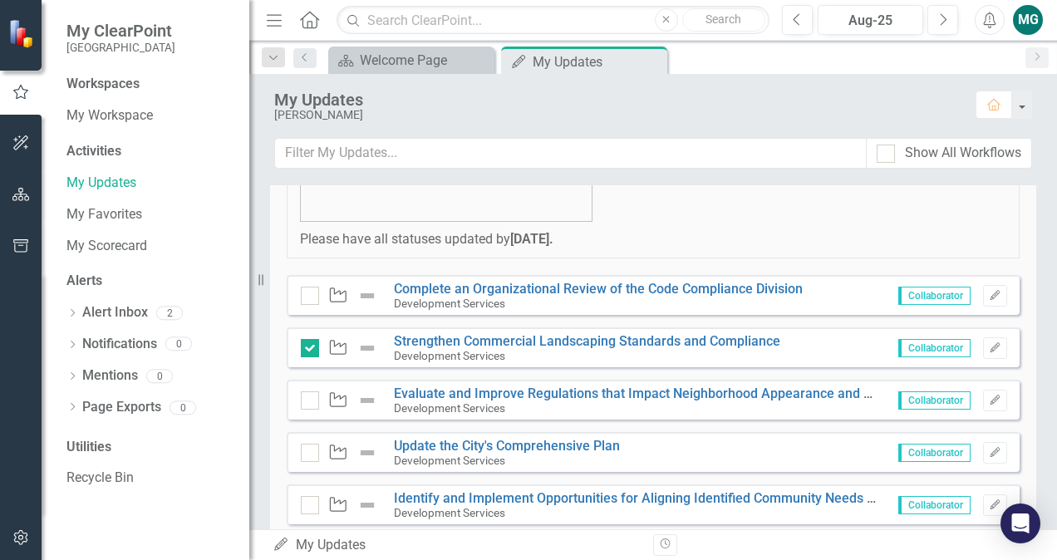
scroll to position [282, 0]
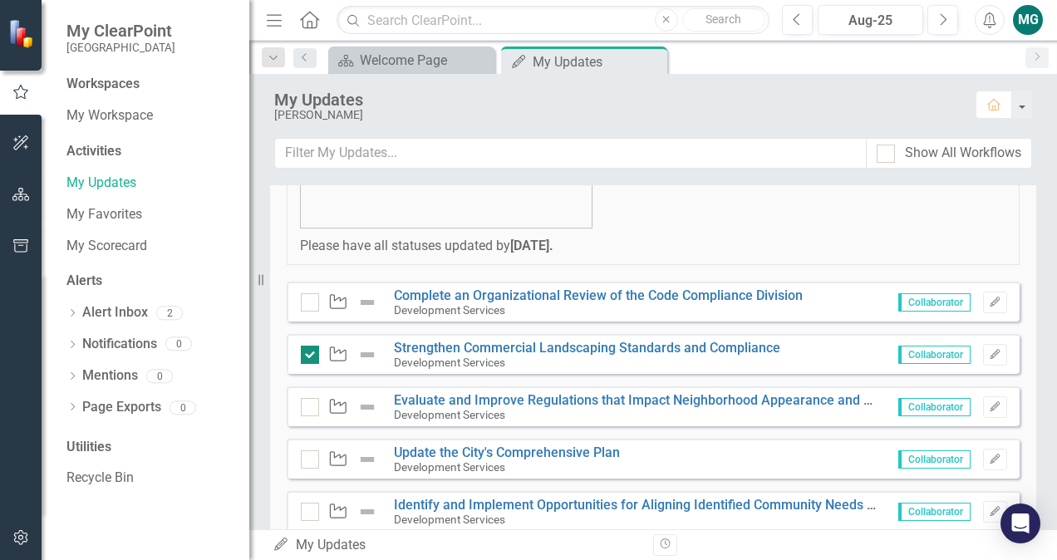
click at [306, 352] on input "checkbox" at bounding box center [306, 351] width 11 height 11
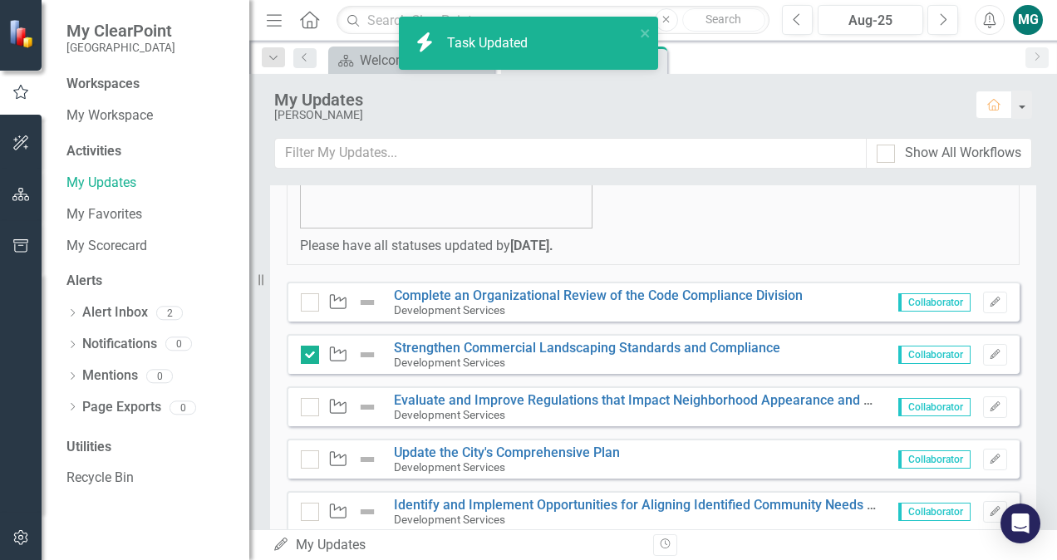
checkbox input "false"
click at [988, 356] on icon "Edit" at bounding box center [994, 355] width 12 height 10
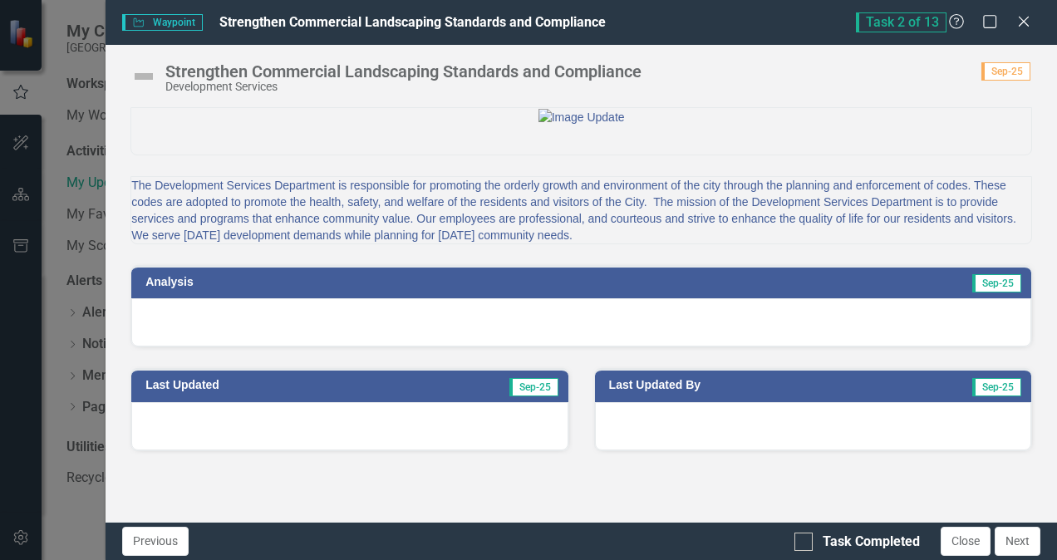
click at [146, 79] on img at bounding box center [143, 76] width 27 height 27
click at [143, 77] on img at bounding box center [143, 76] width 27 height 27
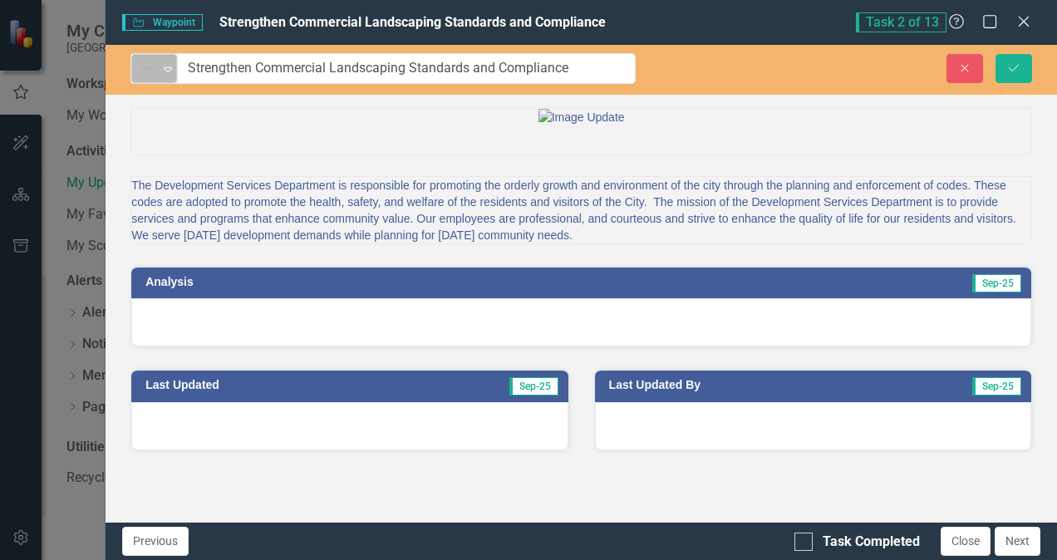
click at [151, 78] on div "Not Defined" at bounding box center [147, 68] width 25 height 23
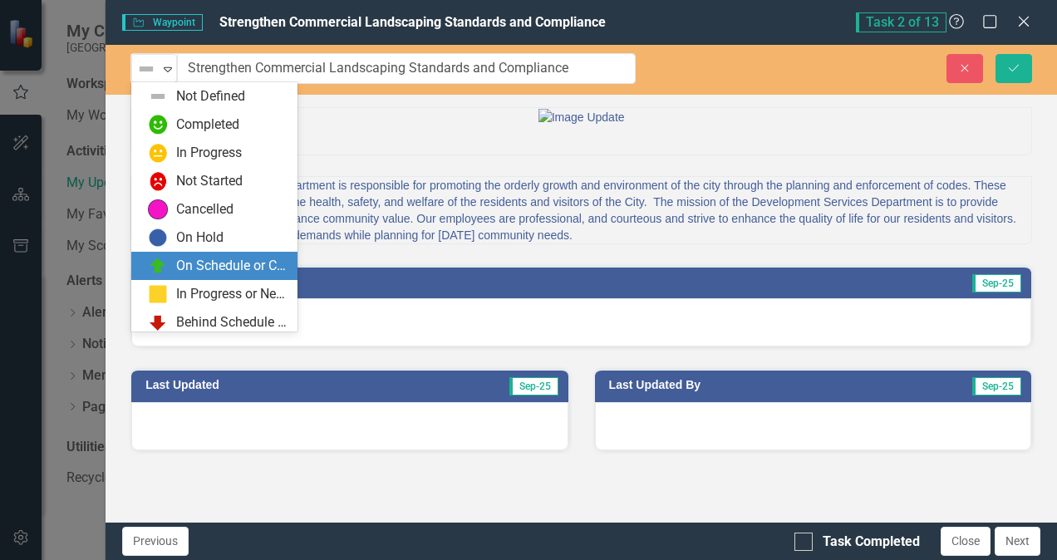
click at [228, 262] on div "On Schedule or Complete" at bounding box center [231, 266] width 111 height 19
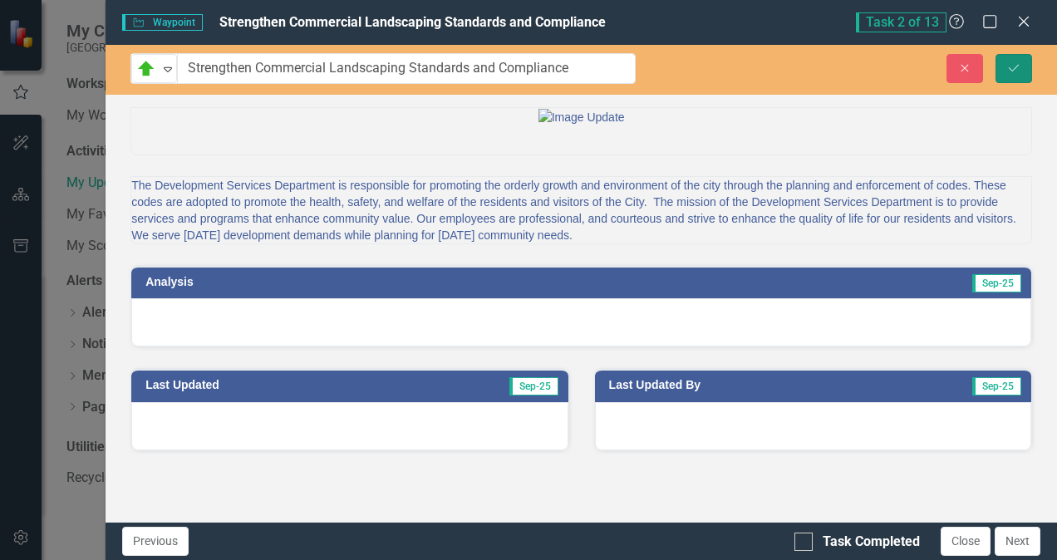
click at [1020, 62] on icon "Save" at bounding box center [1013, 68] width 15 height 12
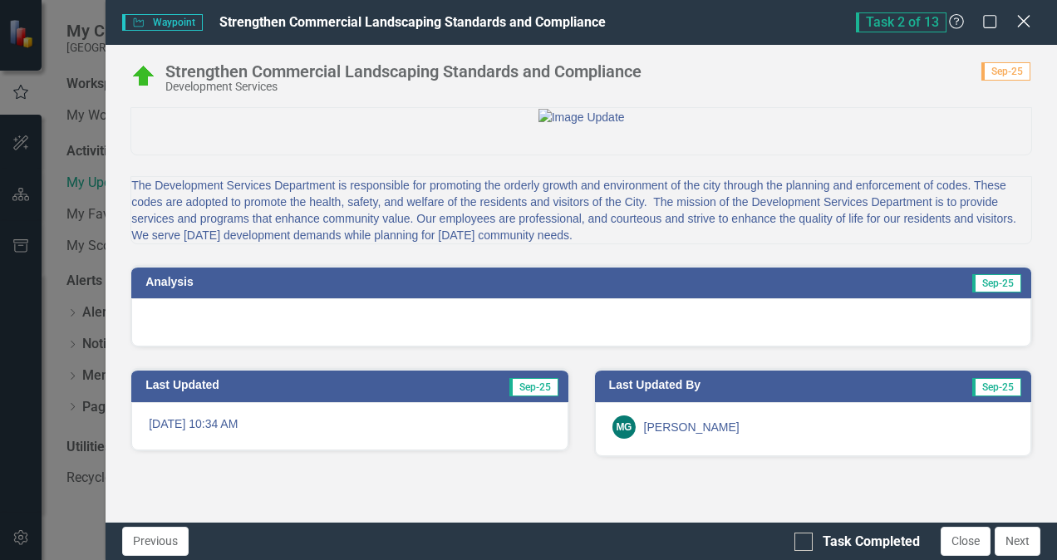
click at [1028, 17] on icon "Close" at bounding box center [1023, 21] width 21 height 16
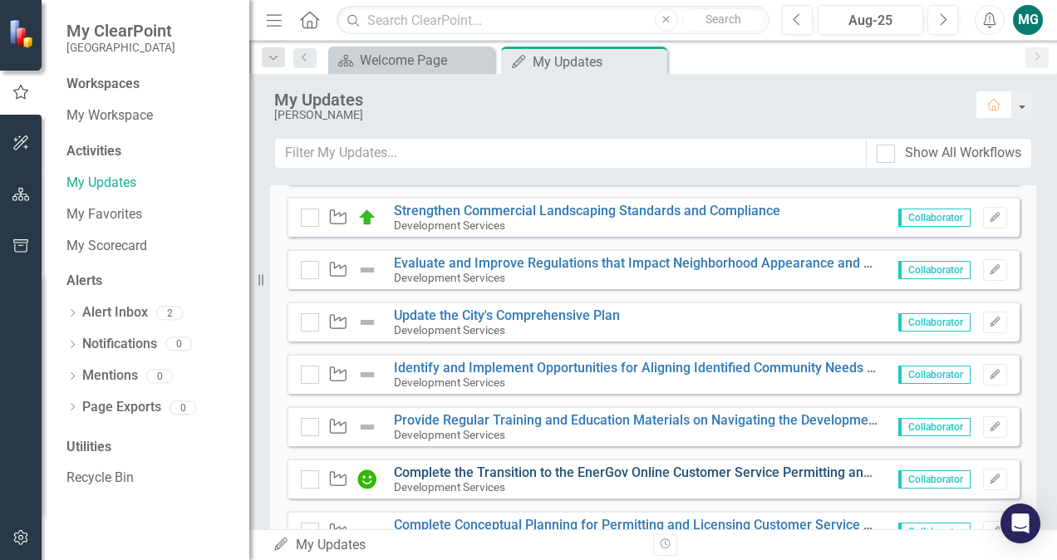
scroll to position [419, 0]
click at [368, 480] on img at bounding box center [367, 480] width 20 height 20
click at [988, 475] on icon "Edit" at bounding box center [994, 480] width 12 height 10
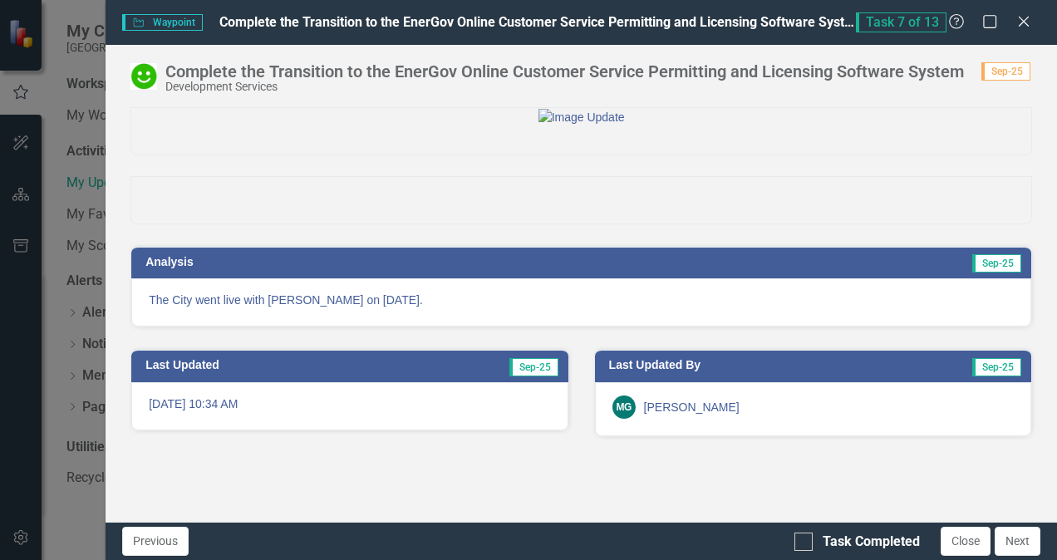
scroll to position [0, 0]
click at [146, 75] on img at bounding box center [143, 76] width 27 height 27
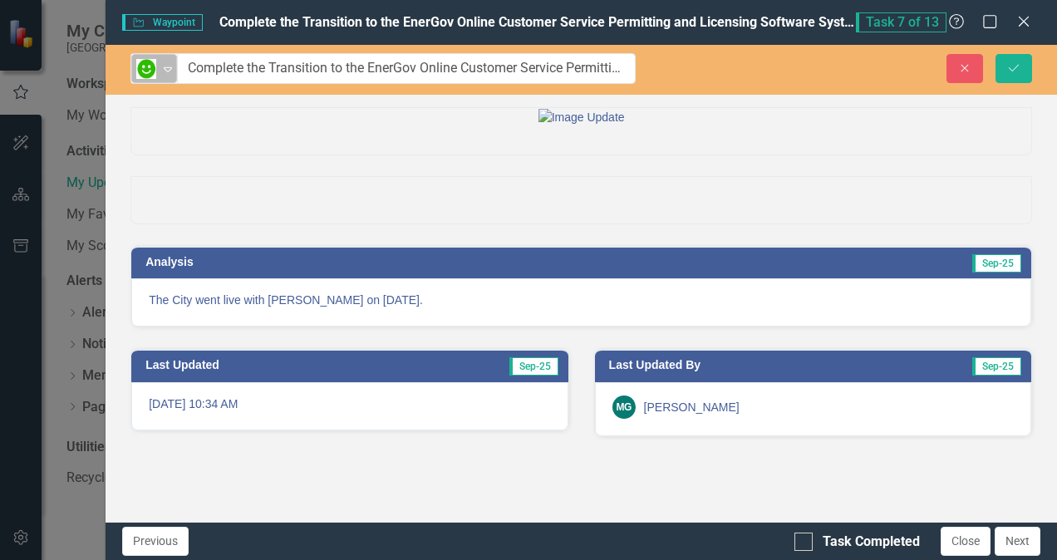
click at [163, 67] on icon "Expand" at bounding box center [167, 68] width 17 height 13
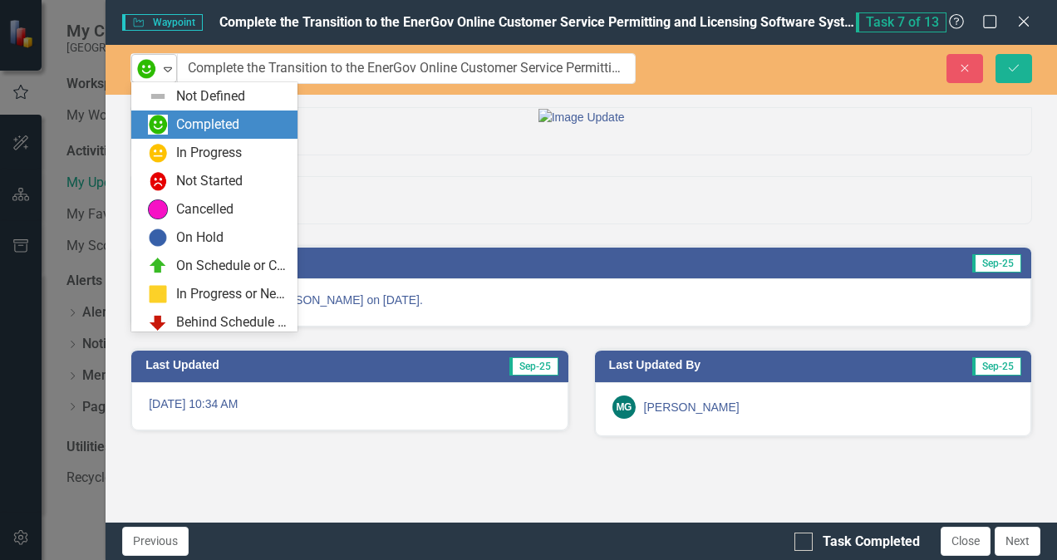
scroll to position [28, 0]
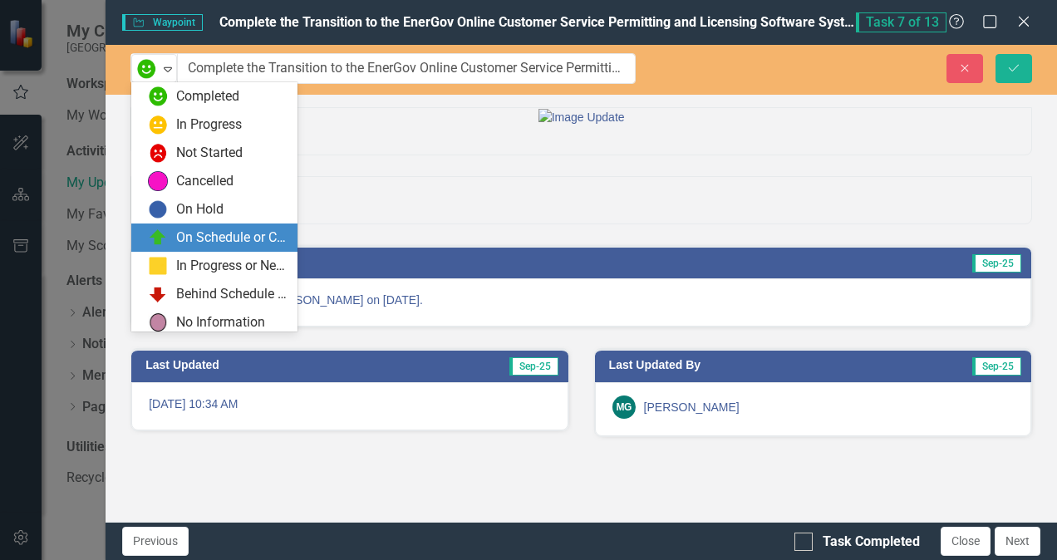
click at [229, 239] on div "On Schedule or Complete" at bounding box center [231, 237] width 111 height 19
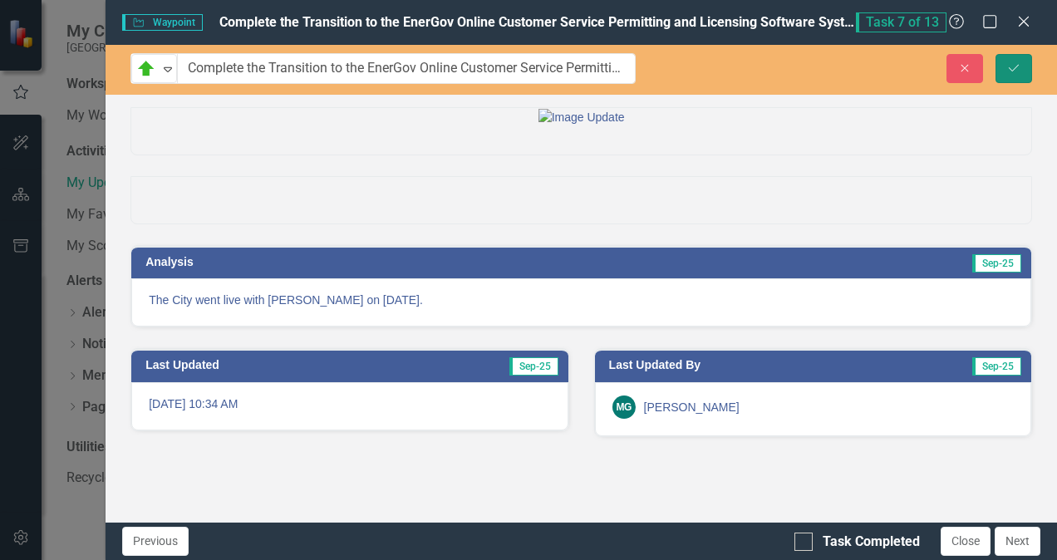
click at [1014, 75] on button "Save" at bounding box center [1013, 68] width 37 height 29
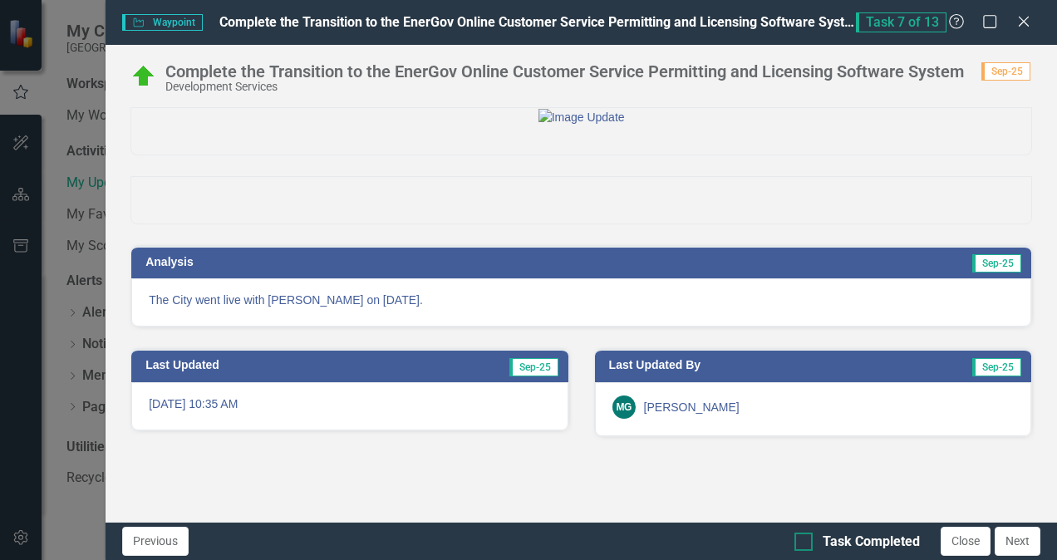
click at [806, 545] on div at bounding box center [803, 541] width 18 height 18
click at [805, 543] on input "Task Completed" at bounding box center [799, 537] width 11 height 11
checkbox input "true"
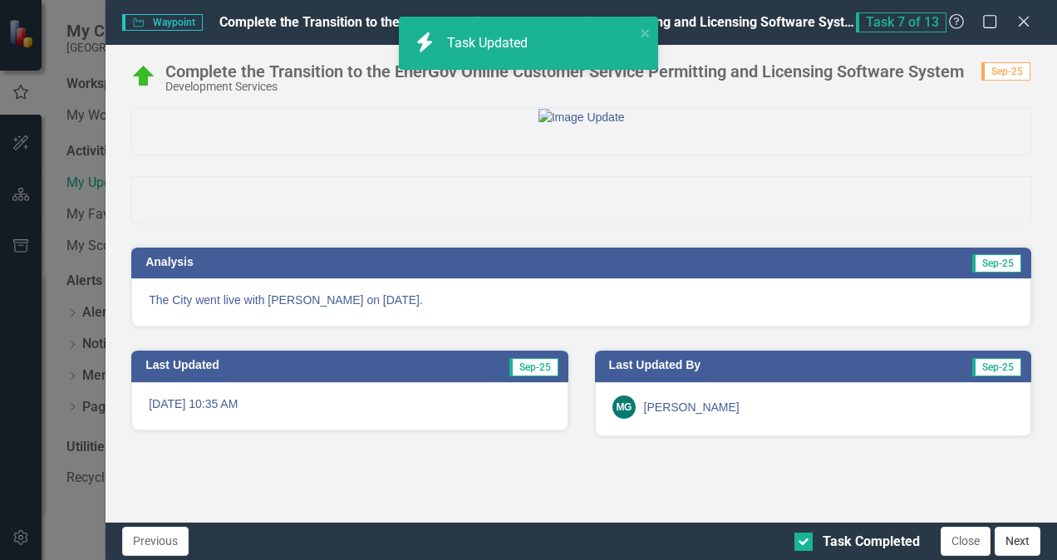
click at [1015, 542] on button "Next" at bounding box center [1017, 541] width 46 height 29
checkbox input "true"
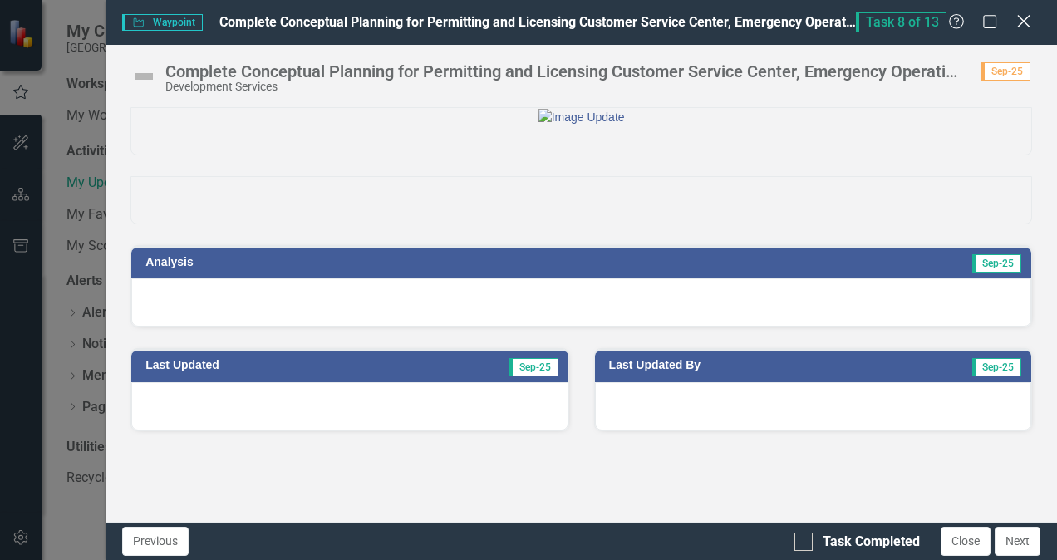
click at [1024, 23] on icon at bounding box center [1023, 21] width 12 height 12
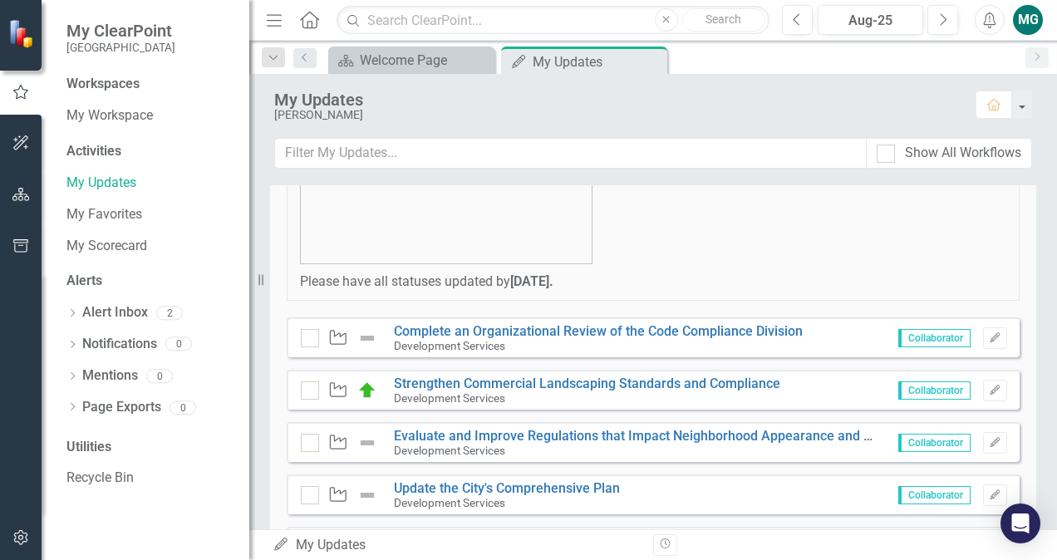
scroll to position [245, 0]
